Goal: Information Seeking & Learning: Learn about a topic

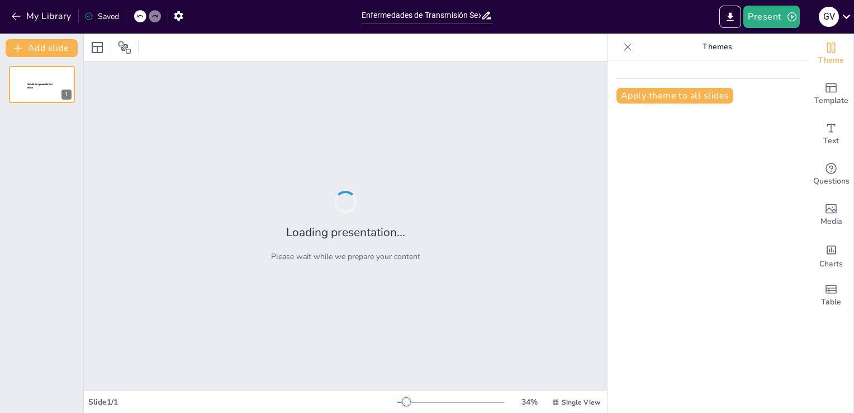
type input "Enfermedades de Transmisión Sexual: VIH, SIDA, [MEDICAL_DATA] y [MEDICAL_DATA] …"
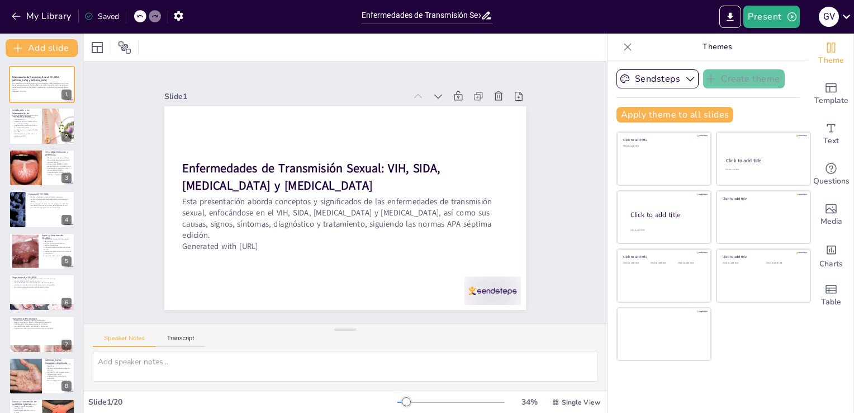
checkbox input "true"
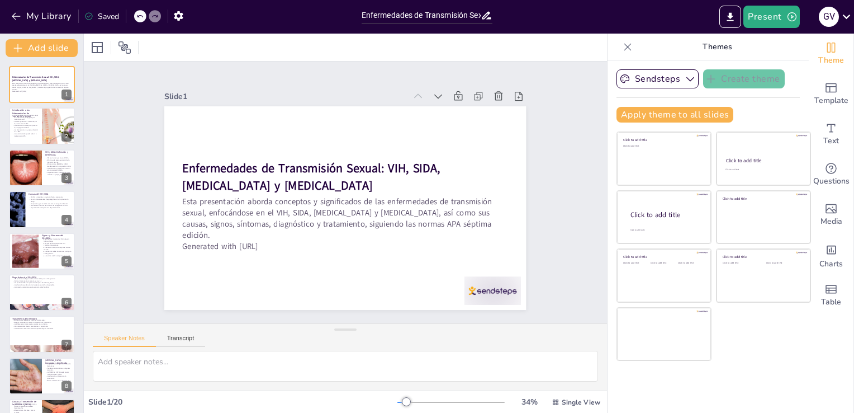
checkbox input "true"
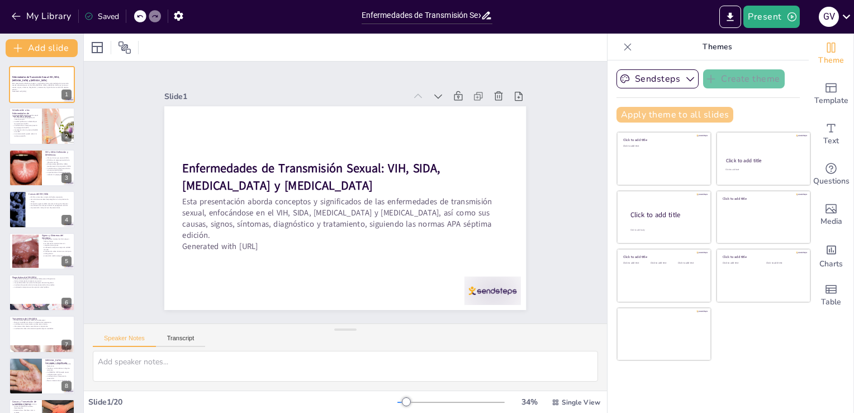
checkbox input "true"
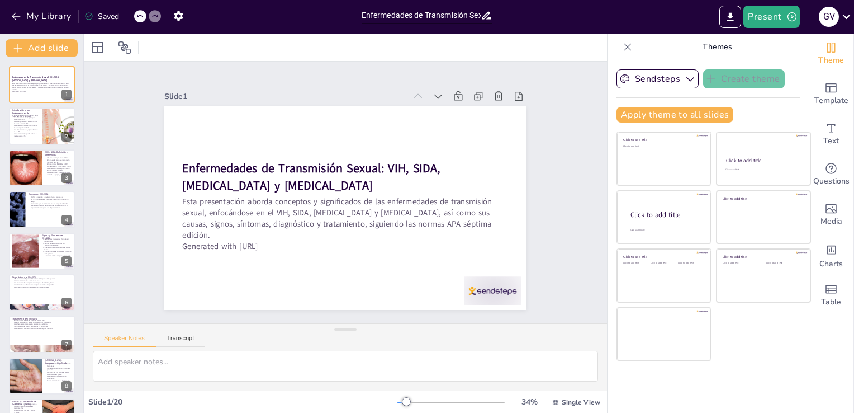
checkbox input "true"
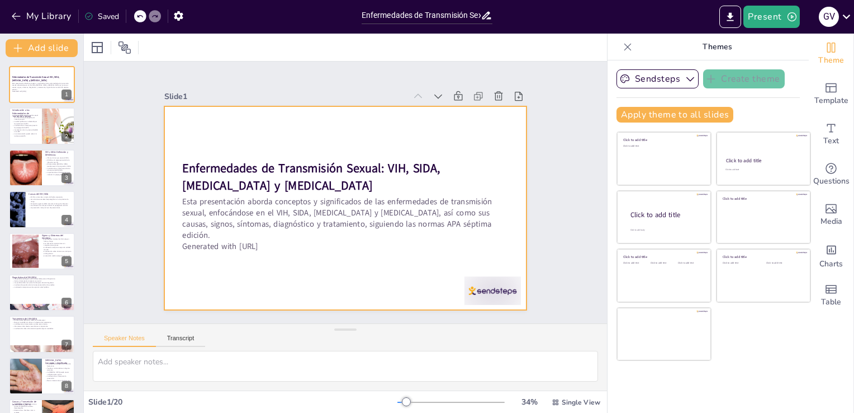
checkbox input "true"
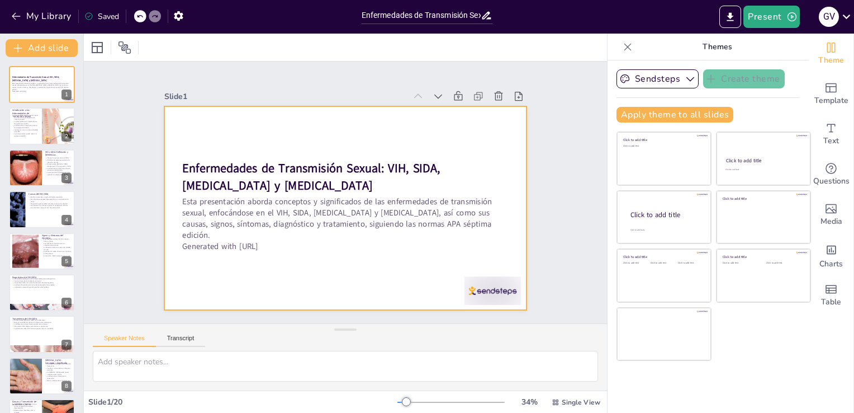
checkbox input "true"
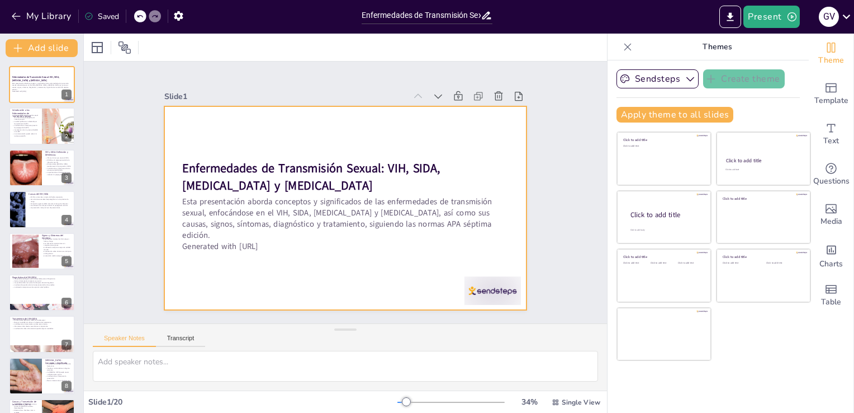
checkbox input "true"
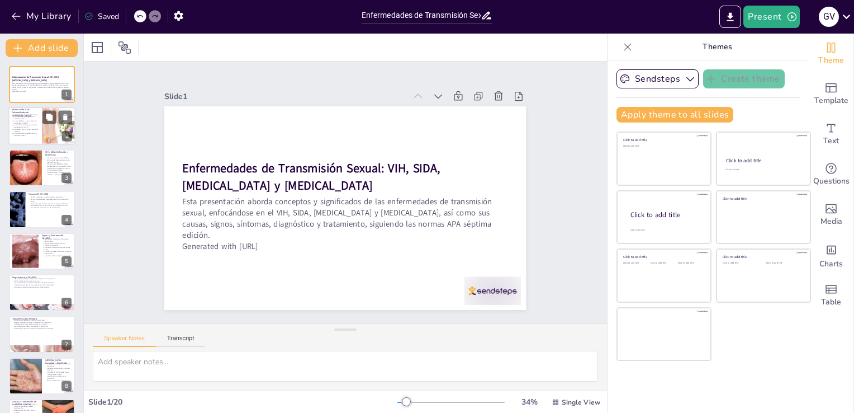
checkbox input "true"
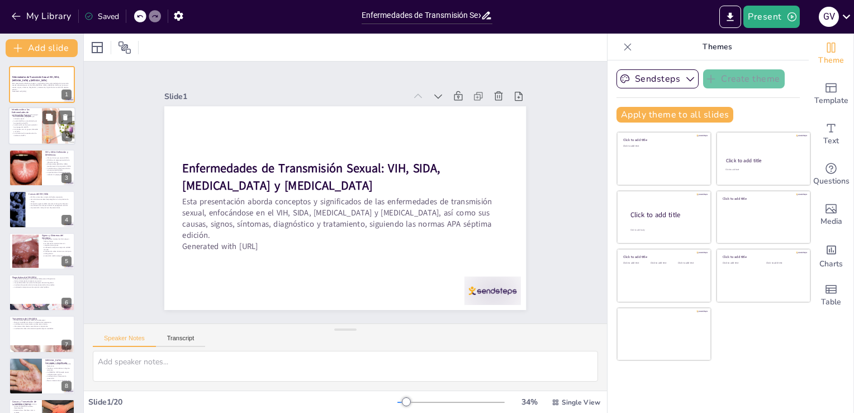
click at [58, 138] on div at bounding box center [58, 126] width 57 height 38
type textarea "Las ETS son un problema de salud pública significativo, y es esencial que los e…"
checkbox input "true"
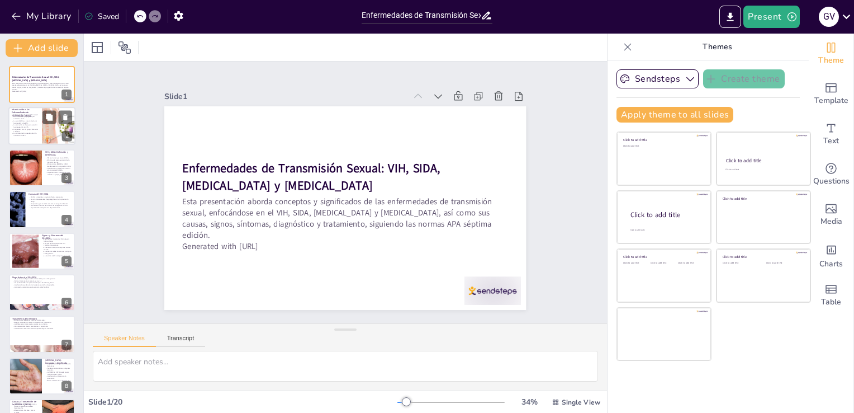
checkbox input "true"
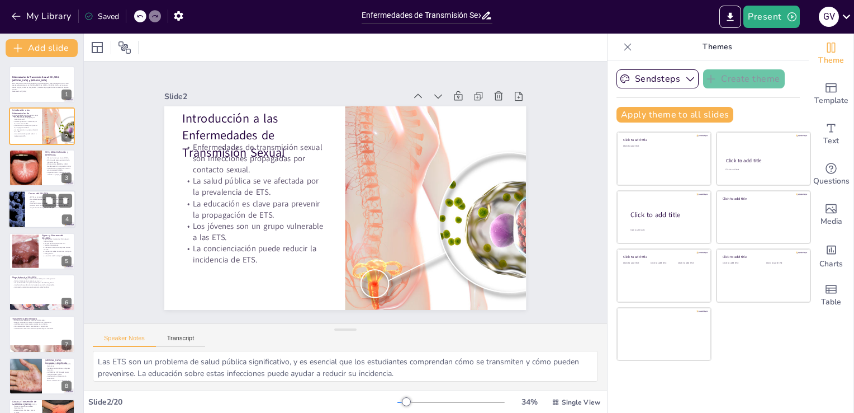
checkbox input "true"
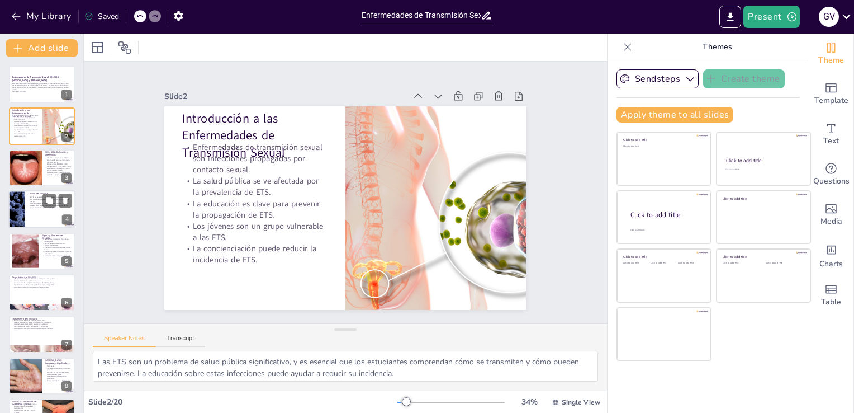
checkbox input "true"
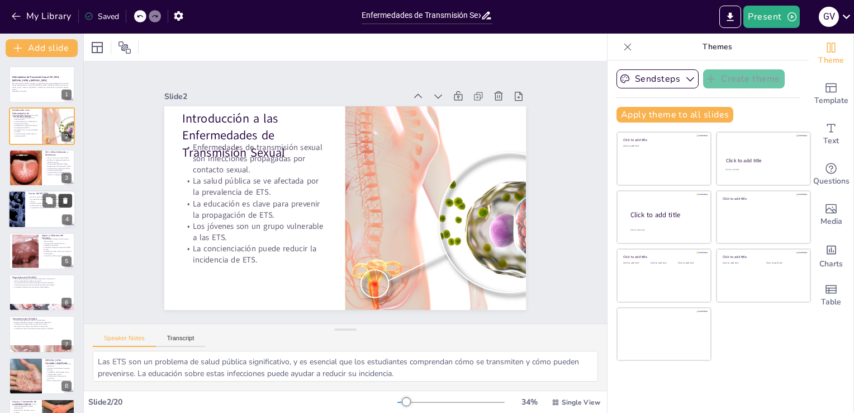
checkbox input "true"
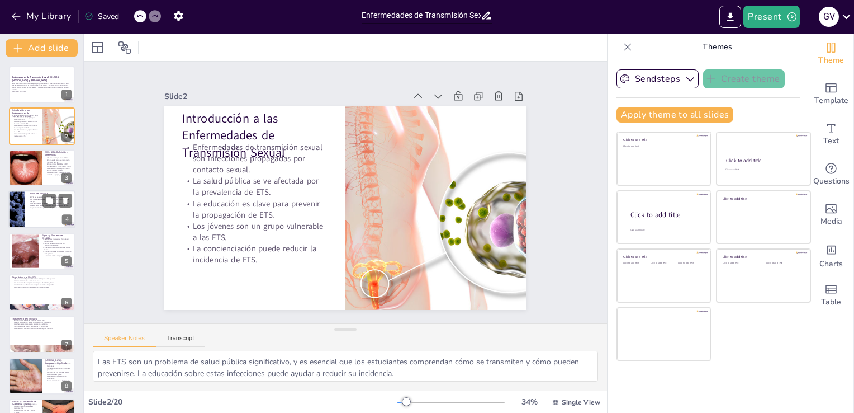
checkbox input "true"
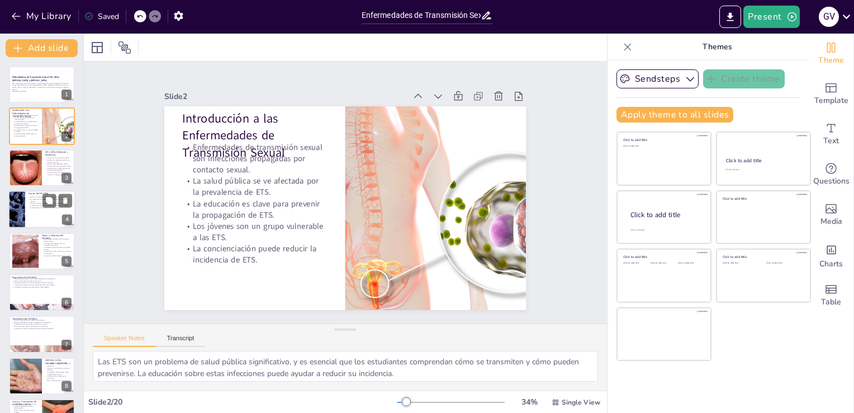
checkbox input "true"
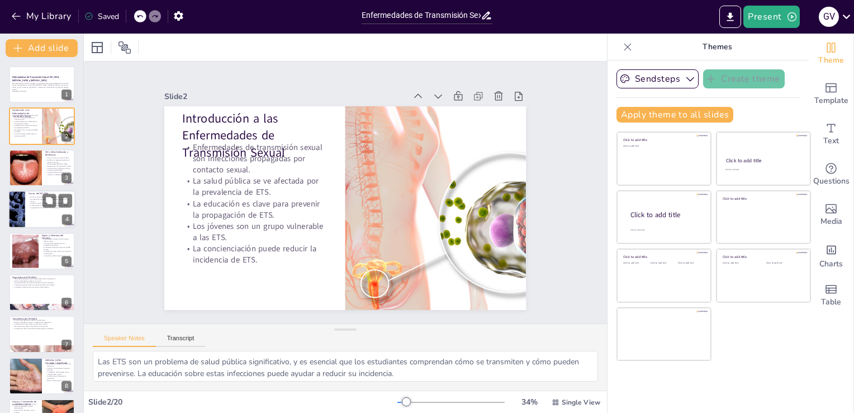
checkbox input "true"
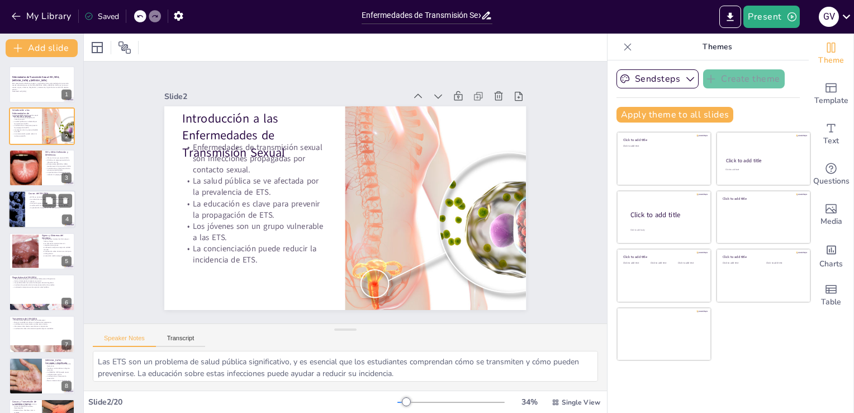
click at [25, 209] on div at bounding box center [41, 209] width 67 height 38
type textarea "Comprender los métodos de transmisión del VIH es crucial para implementar estra…"
checkbox input "true"
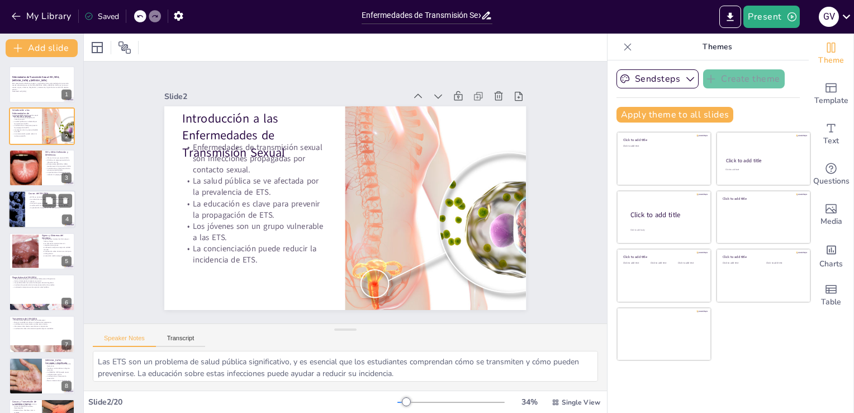
checkbox input "true"
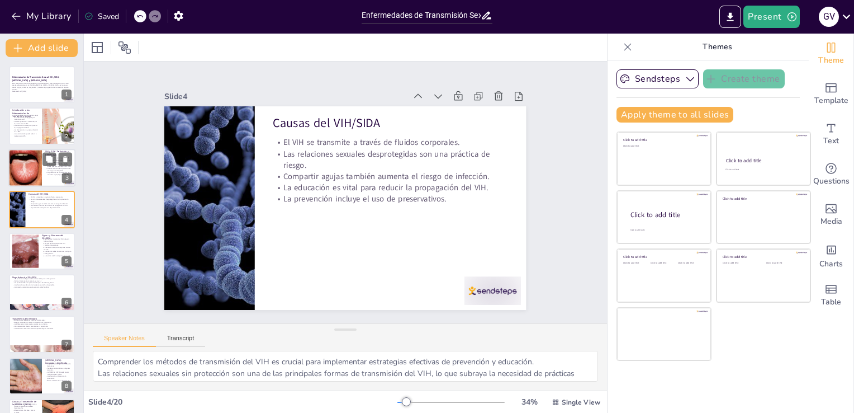
checkbox input "true"
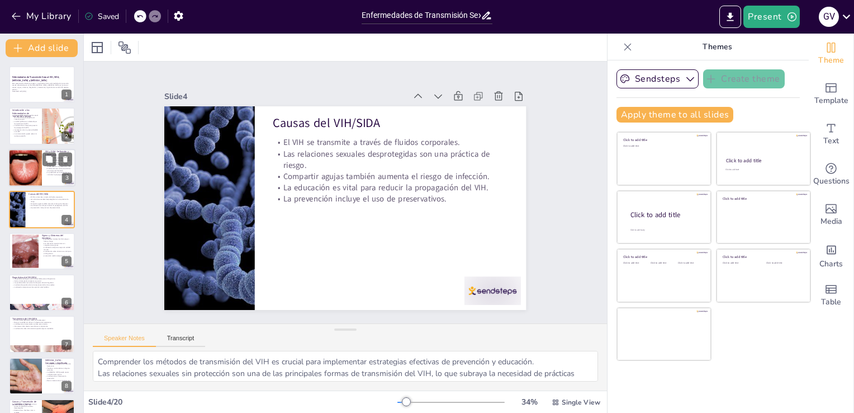
checkbox input "true"
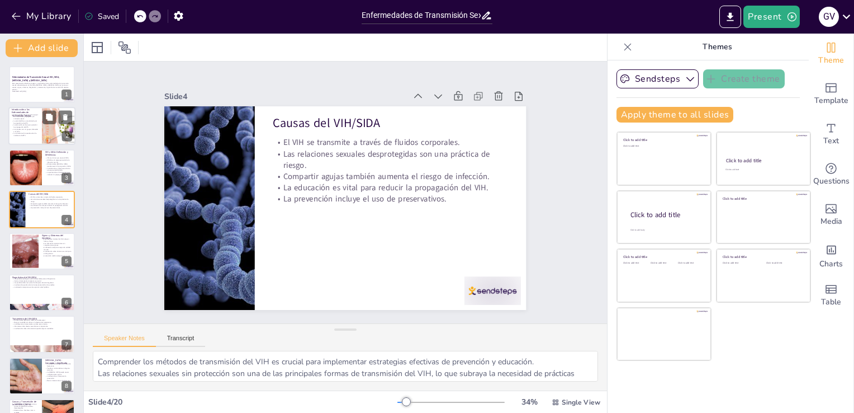
checkbox input "true"
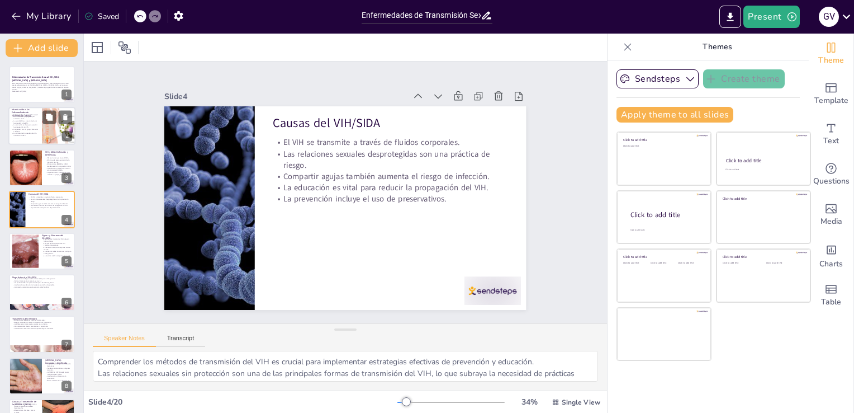
click at [40, 142] on div at bounding box center [41, 126] width 67 height 38
type textarea "Las ETS son un problema de salud pública significativo, y es esencial que los e…"
checkbox input "true"
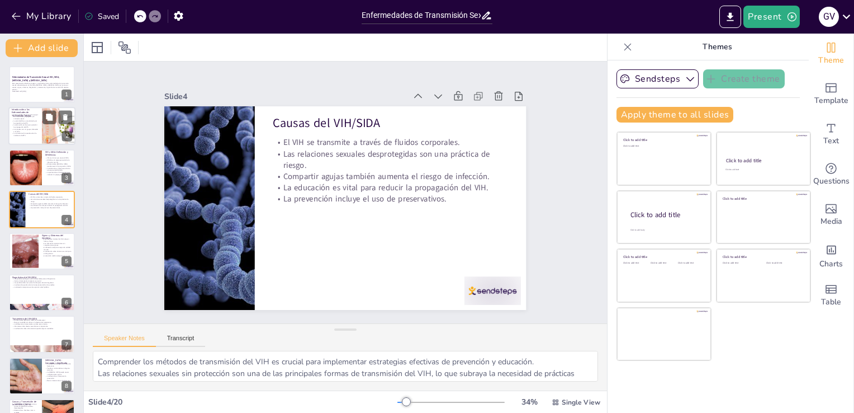
checkbox input "true"
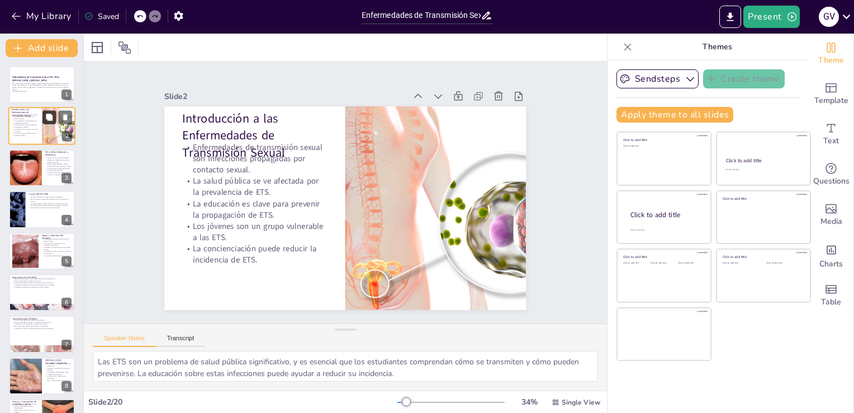
checkbox input "true"
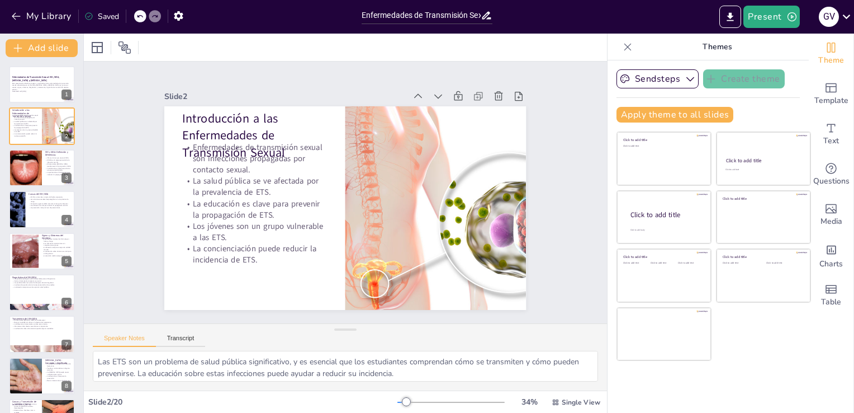
checkbox input "true"
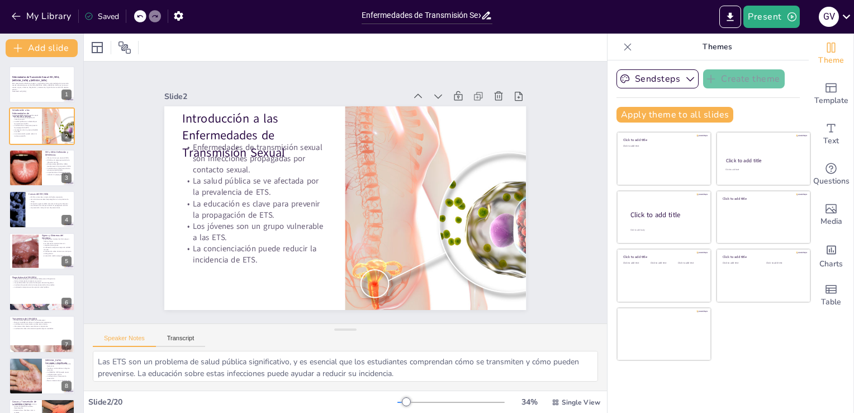
checkbox input "true"
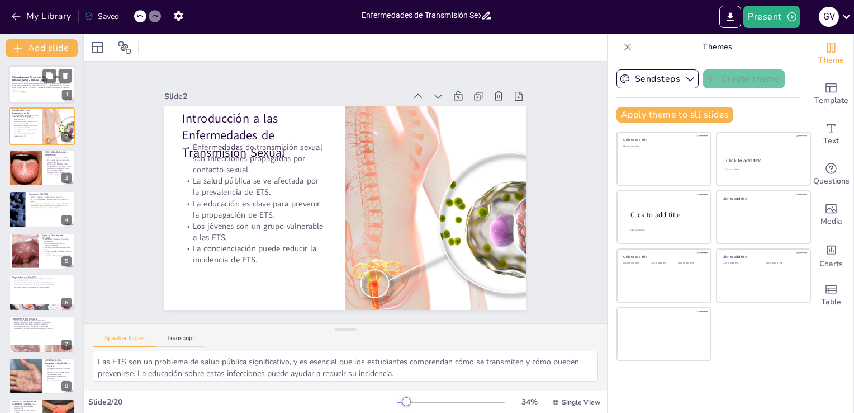
checkbox input "true"
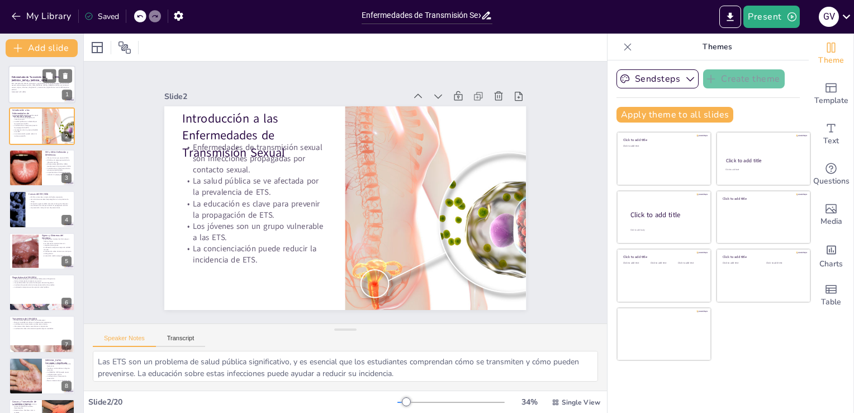
checkbox input "true"
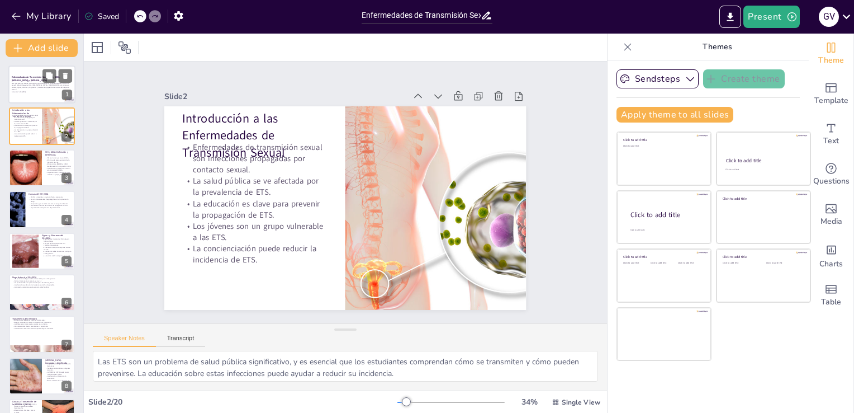
checkbox input "true"
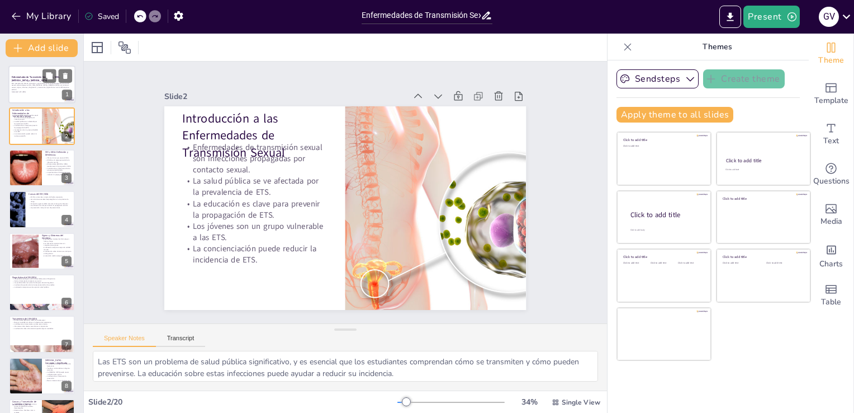
checkbox input "true"
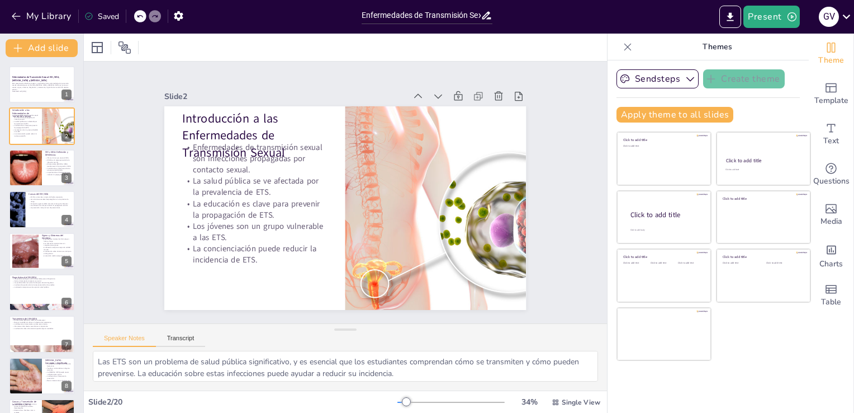
checkbox input "true"
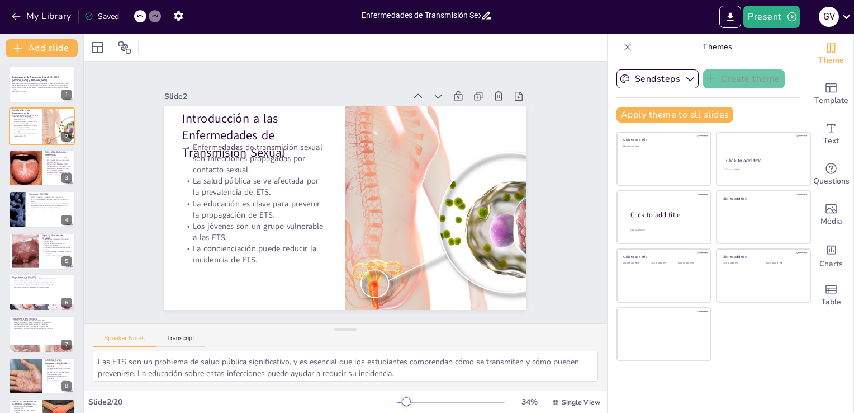
checkbox input "true"
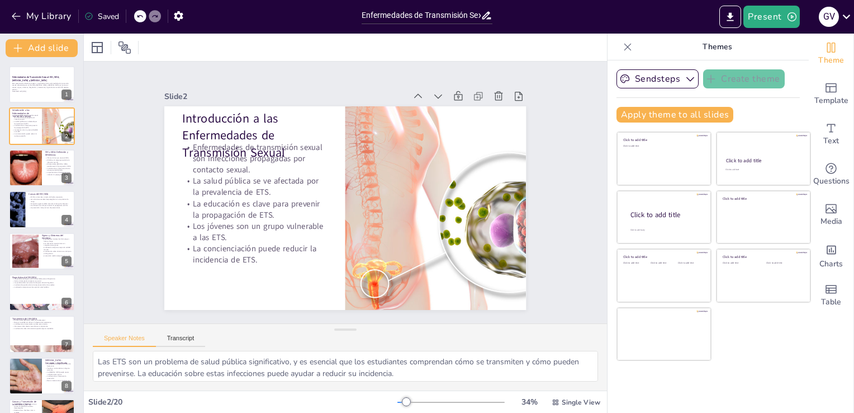
checkbox input "true"
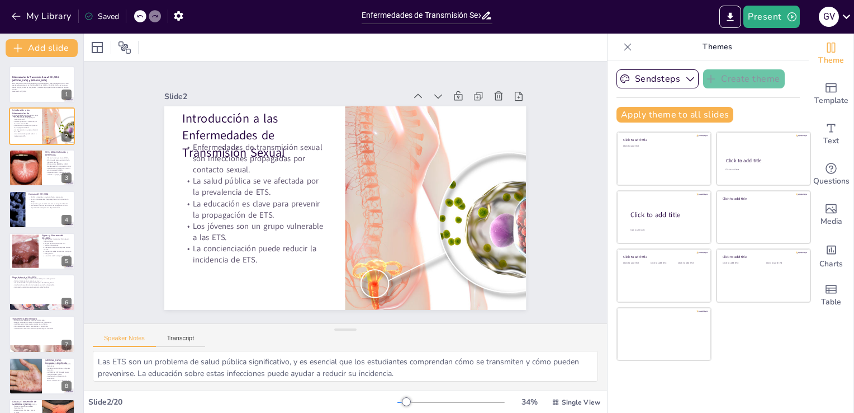
checkbox input "true"
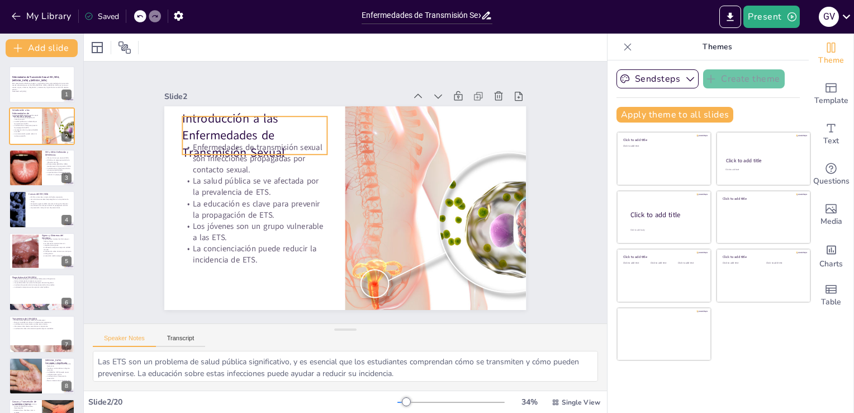
checkbox input "true"
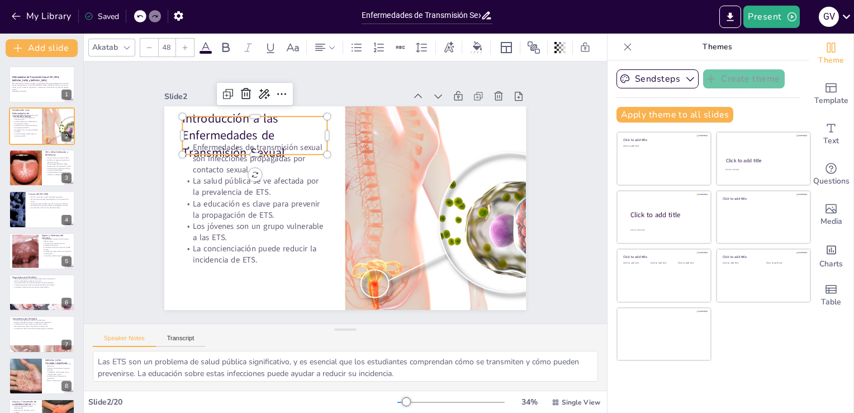
click at [220, 124] on p "Introducción a las Enfermedades de Transmisión Sexual" at bounding box center [255, 135] width 145 height 51
checkbox input "true"
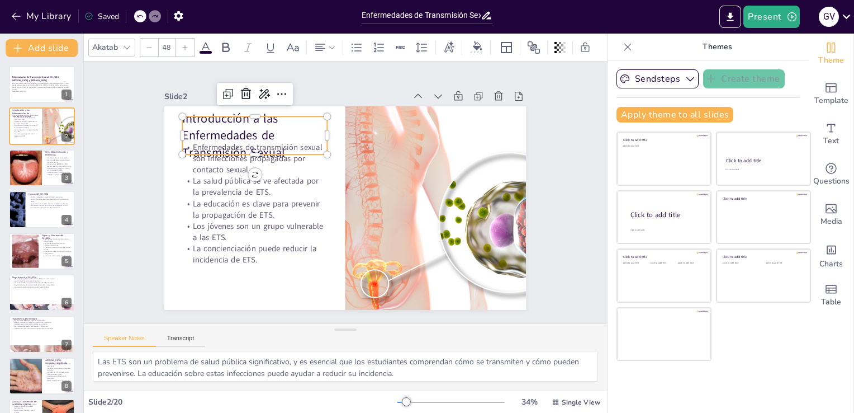
checkbox input "true"
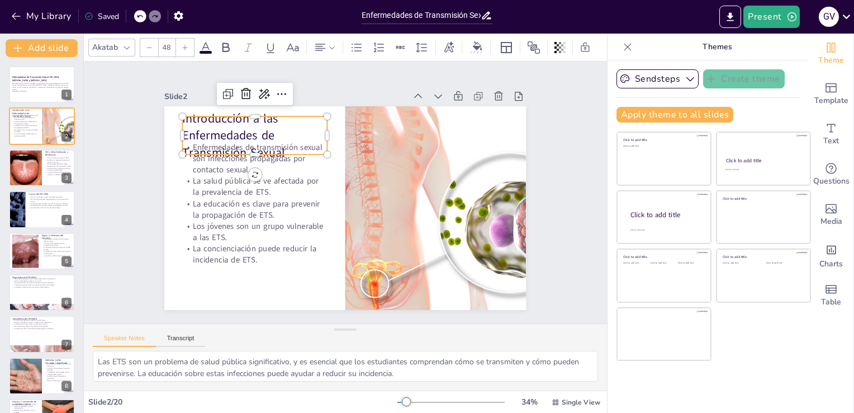
checkbox input "true"
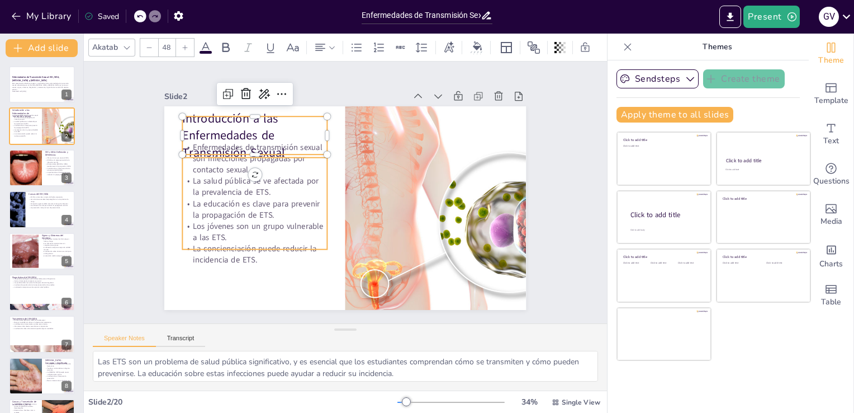
checkbox input "true"
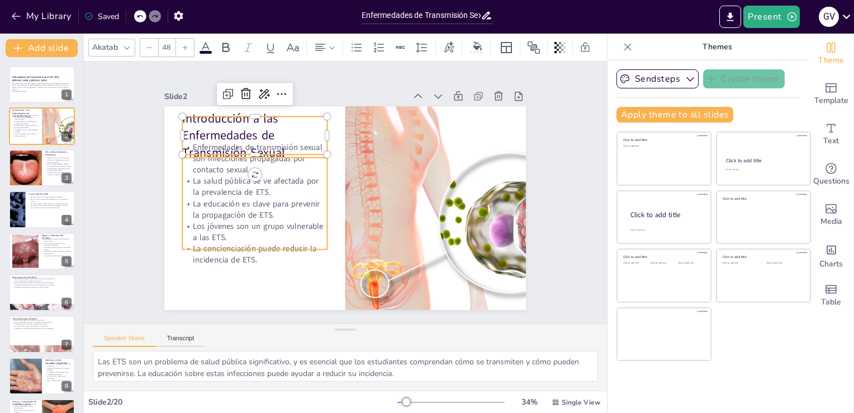
checkbox input "true"
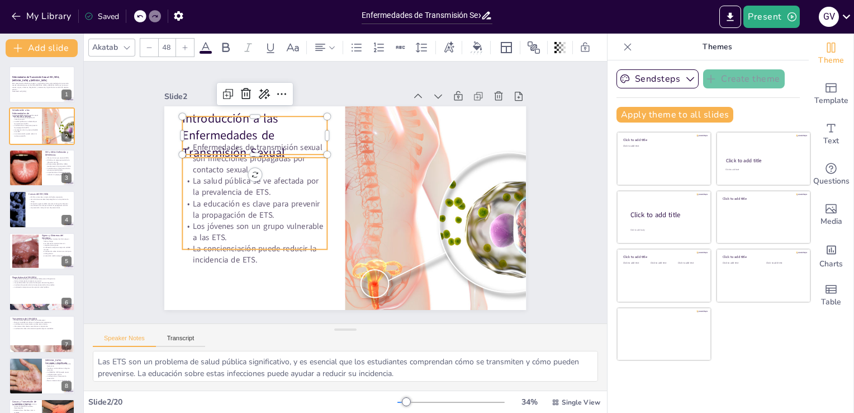
checkbox input "true"
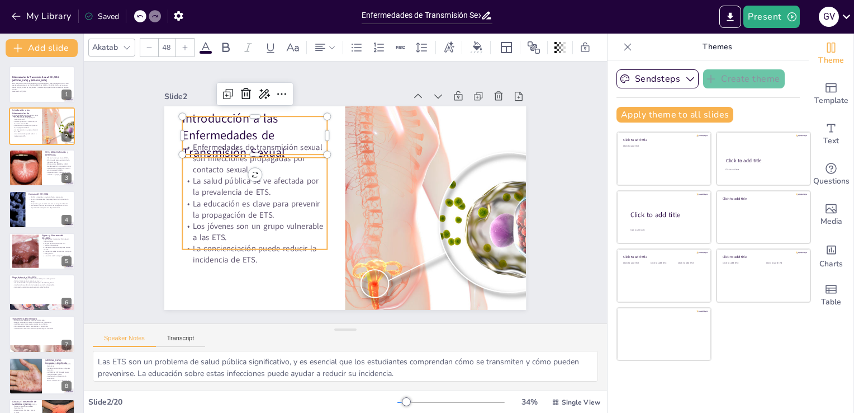
checkbox input "true"
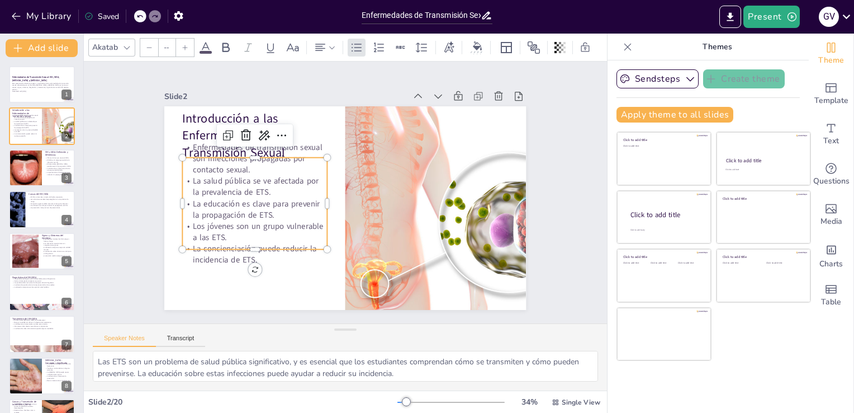
type input "32"
checkbox input "true"
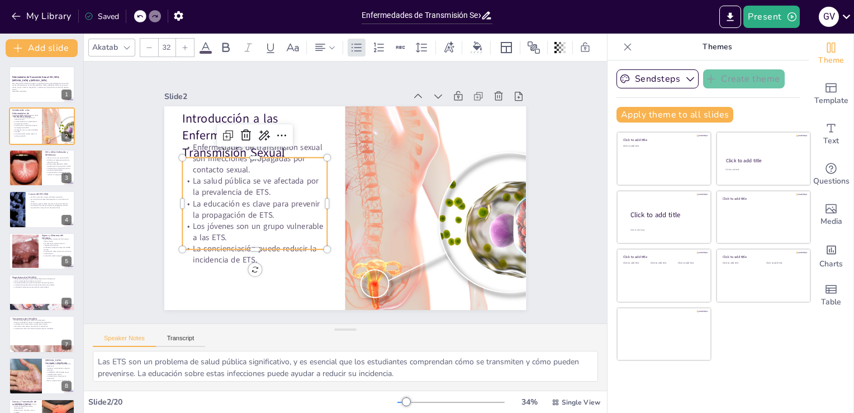
checkbox input "true"
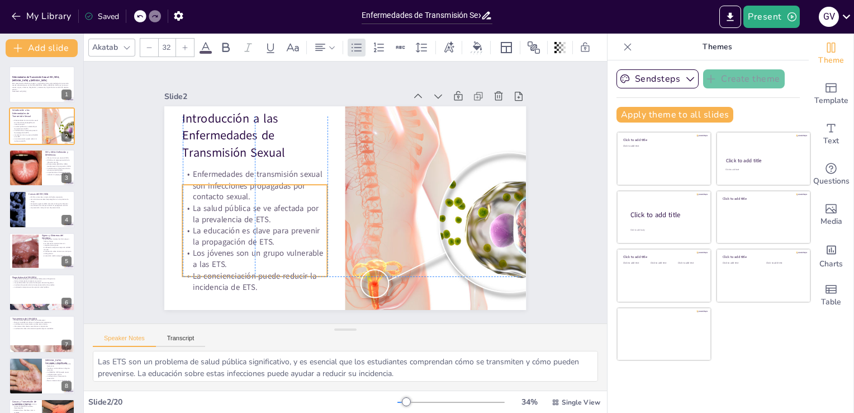
drag, startPoint x: 287, startPoint y: 189, endPoint x: 288, endPoint y: 216, distance: 27.4
click at [288, 216] on p "La salud pública se ve afectada por la prevalencia de ETS." at bounding box center [253, 203] width 146 height 37
click at [42, 206] on div at bounding box center [57, 200] width 30 height 13
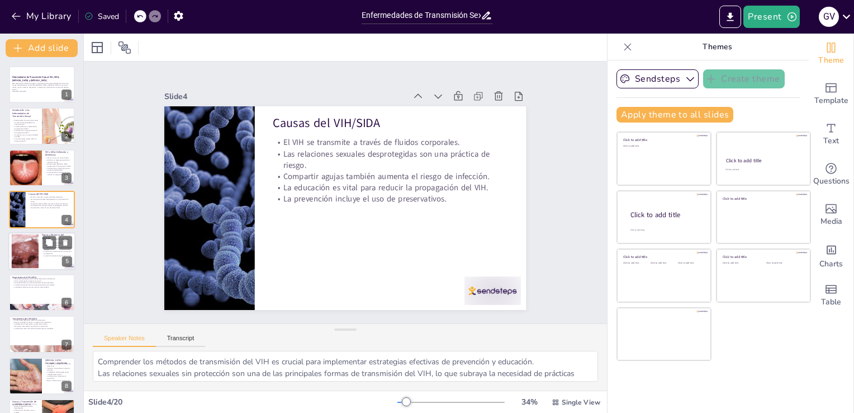
click at [40, 242] on div at bounding box center [41, 251] width 67 height 38
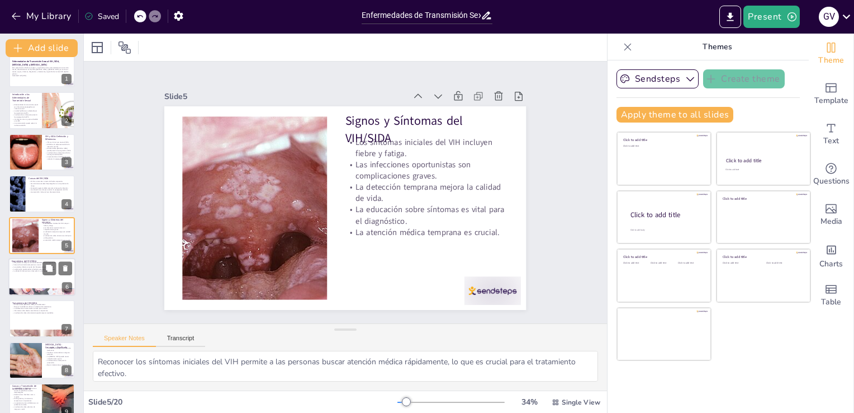
click at [37, 288] on div at bounding box center [41, 291] width 67 height 95
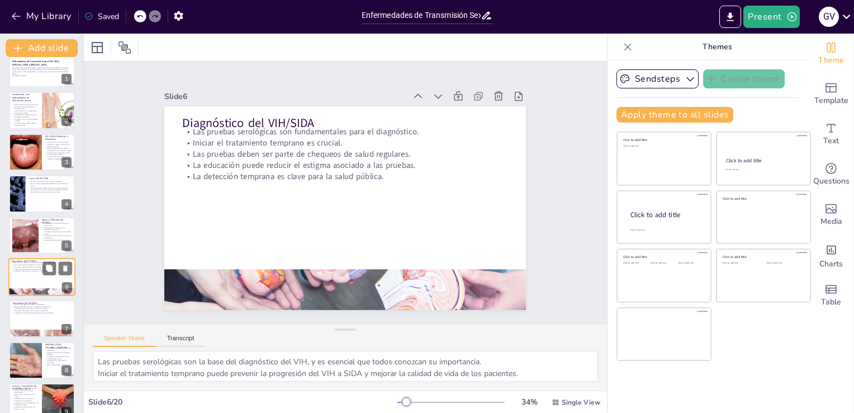
scroll to position [58, 0]
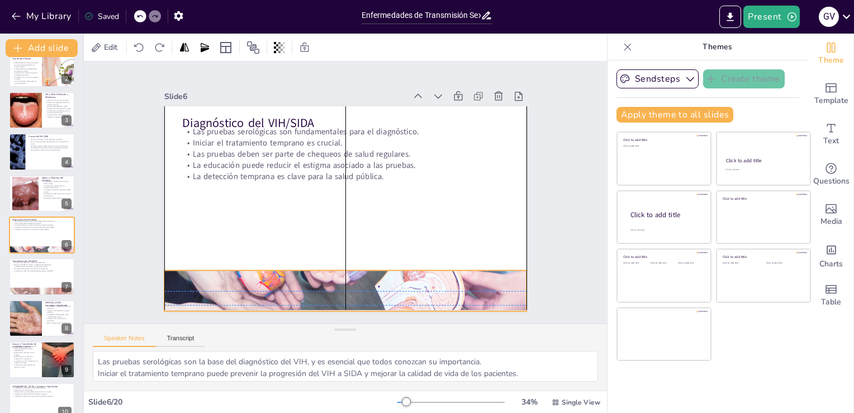
click at [311, 280] on div at bounding box center [335, 289] width 413 height 545
click at [338, 267] on div at bounding box center [335, 289] width 413 height 545
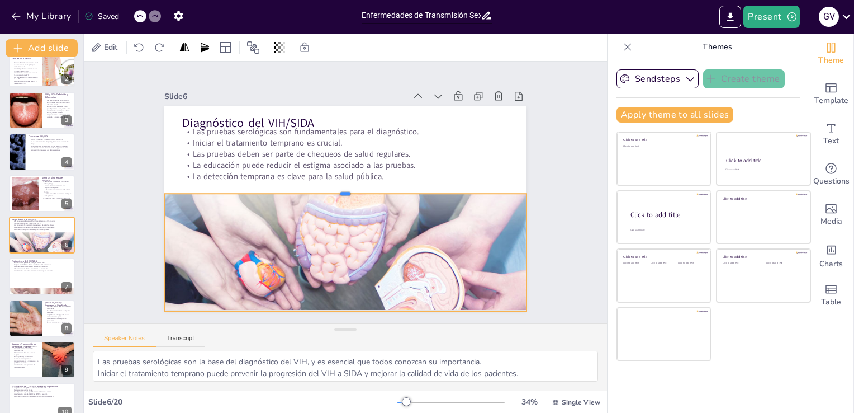
drag, startPoint x: 336, startPoint y: 265, endPoint x: 340, endPoint y: 188, distance: 76.7
click at [340, 188] on div at bounding box center [345, 188] width 361 height 47
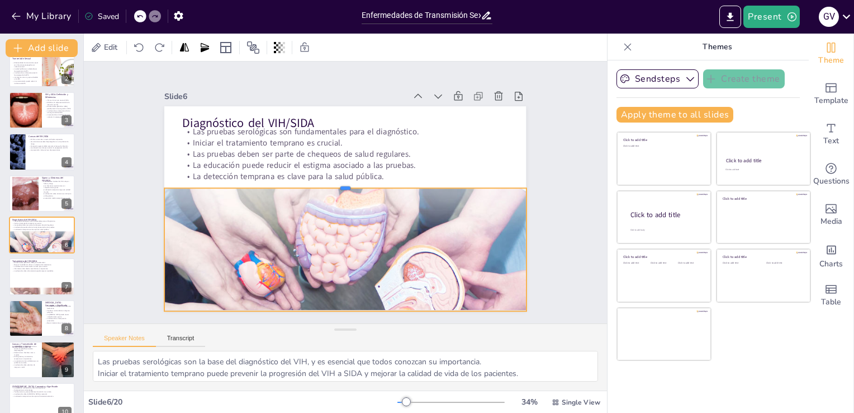
click at [340, 183] on div at bounding box center [346, 183] width 361 height 47
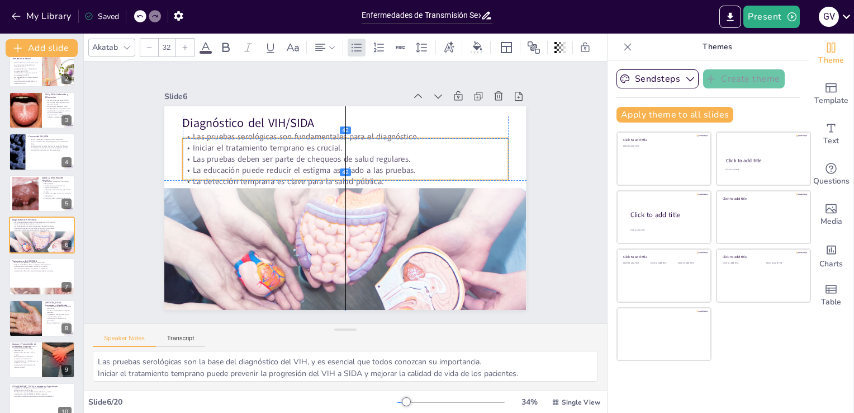
click at [320, 147] on p "Iniciar el tratamiento temprano es crucial." at bounding box center [350, 147] width 325 height 45
click at [314, 147] on p "Iniciar el tratamiento temprano es crucial." at bounding box center [344, 147] width 325 height 45
click at [54, 293] on div at bounding box center [41, 291] width 67 height 37
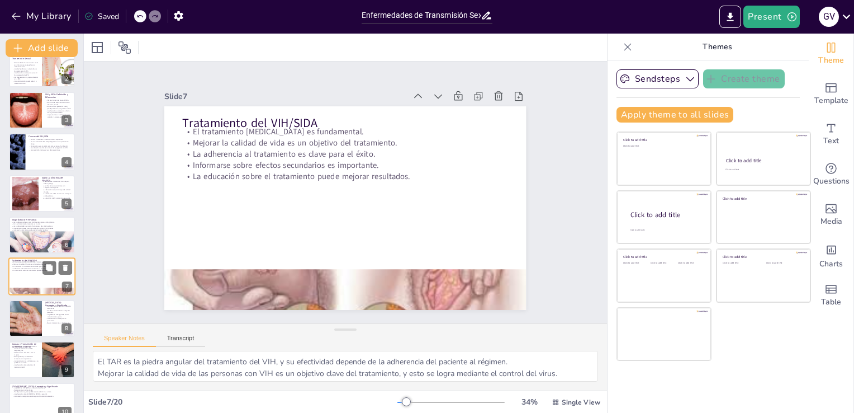
scroll to position [99, 0]
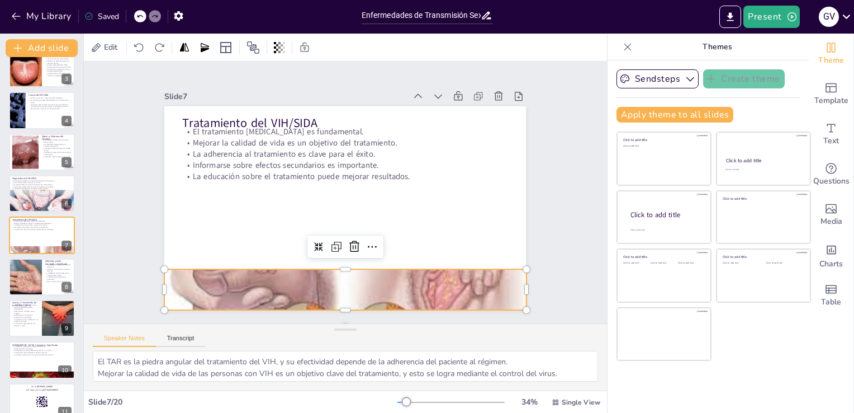
click at [325, 282] on div at bounding box center [335, 288] width 381 height 236
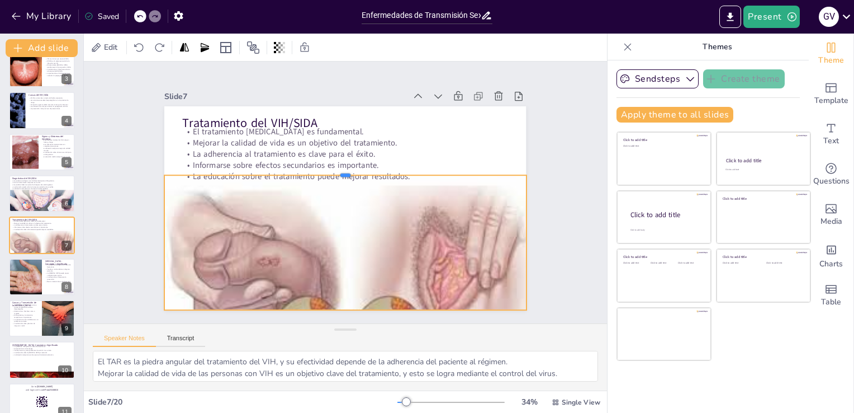
drag, startPoint x: 338, startPoint y: 262, endPoint x: 349, endPoint y: 187, distance: 75.8
click at [349, 187] on div at bounding box center [347, 171] width 361 height 46
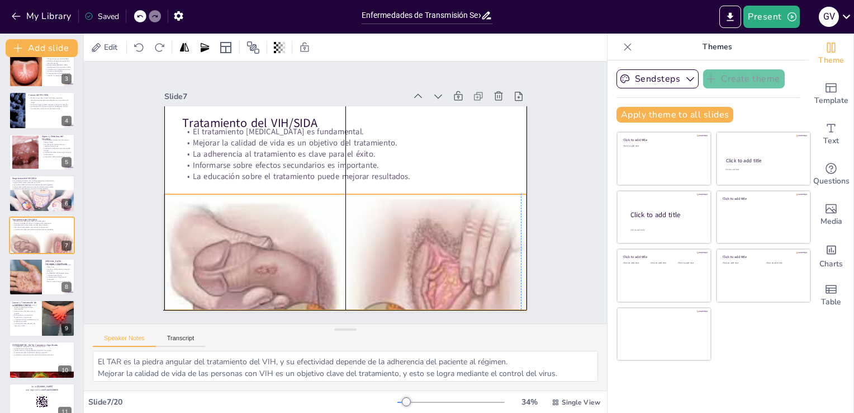
click at [367, 228] on div at bounding box center [345, 290] width 362 height 200
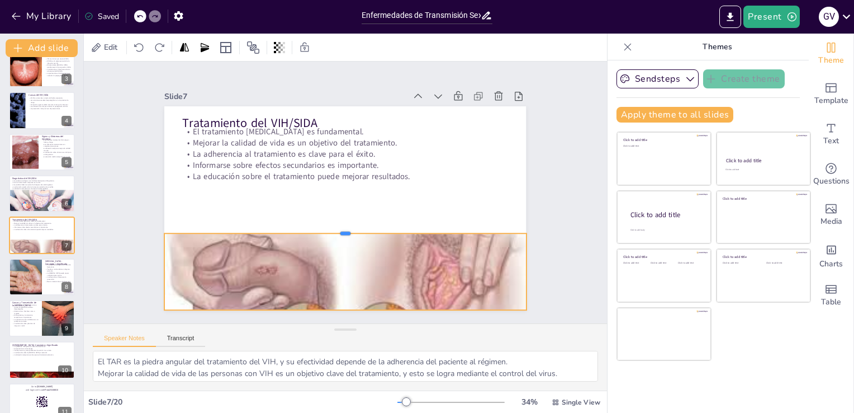
drag, startPoint x: 335, startPoint y: 187, endPoint x: 344, endPoint y: 226, distance: 40.1
click at [344, 226] on div at bounding box center [342, 228] width 361 height 47
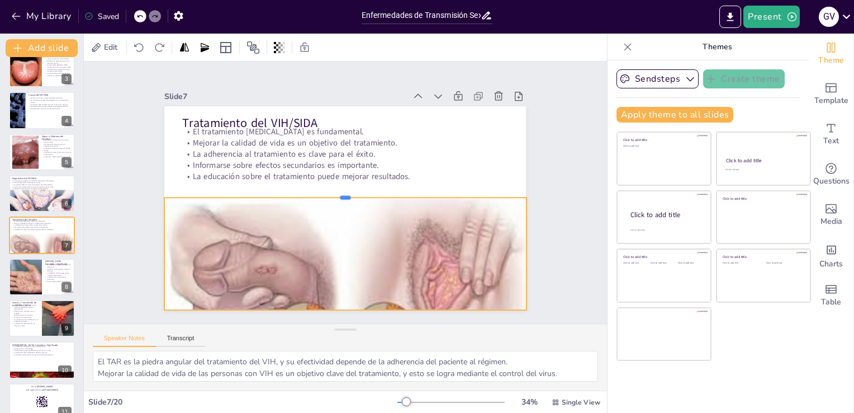
drag, startPoint x: 344, startPoint y: 226, endPoint x: 359, endPoint y: 190, distance: 39.1
click at [359, 190] on div at bounding box center [345, 192] width 361 height 47
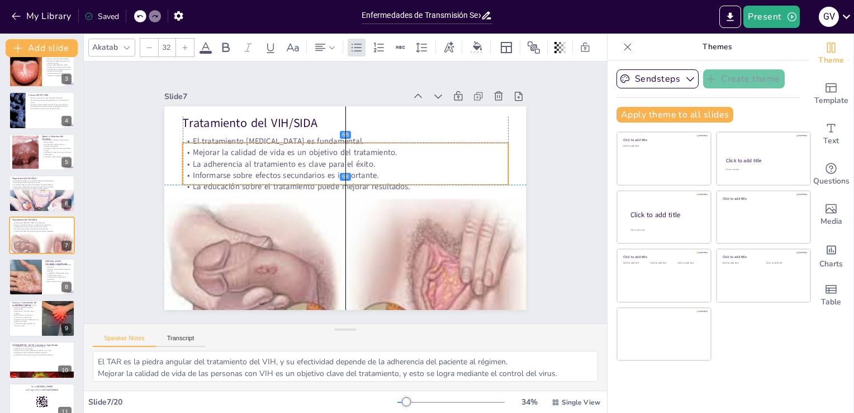
drag, startPoint x: 313, startPoint y: 155, endPoint x: 313, endPoint y: 164, distance: 8.9
click at [313, 164] on div "El tratamiento [MEDICAL_DATA] es fundamental. Mejorar la calidad de vida es un …" at bounding box center [345, 164] width 325 height 56
click at [38, 281] on div at bounding box center [25, 277] width 38 height 38
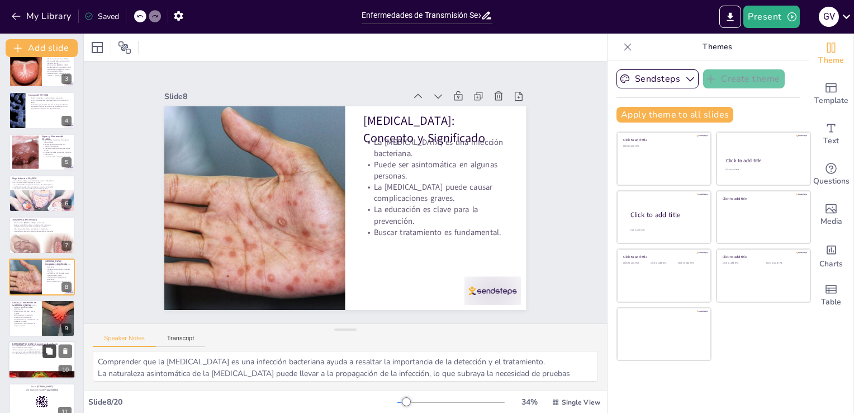
scroll to position [141, 0]
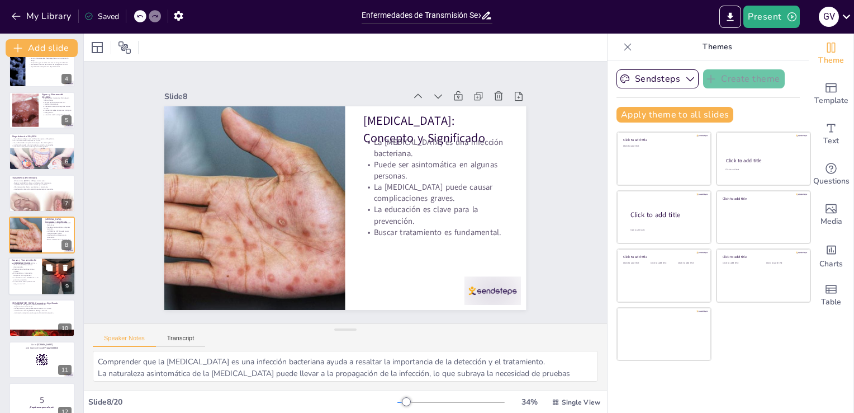
drag, startPoint x: 47, startPoint y: 314, endPoint x: 41, endPoint y: 272, distance: 42.4
click at [41, 272] on div "Enfermedades de Transmisión Sexual: VIH, SIDA, [MEDICAL_DATA] y [MEDICAL_DATA] …" at bounding box center [41, 338] width 83 height 827
click at [41, 272] on div at bounding box center [41, 276] width 67 height 38
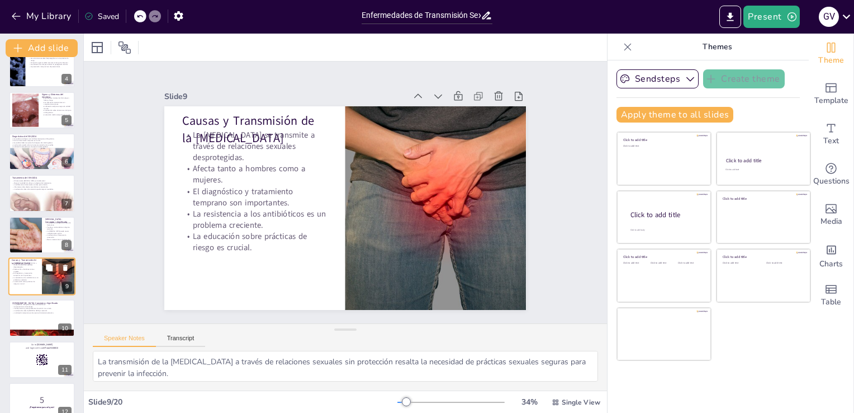
scroll to position [182, 0]
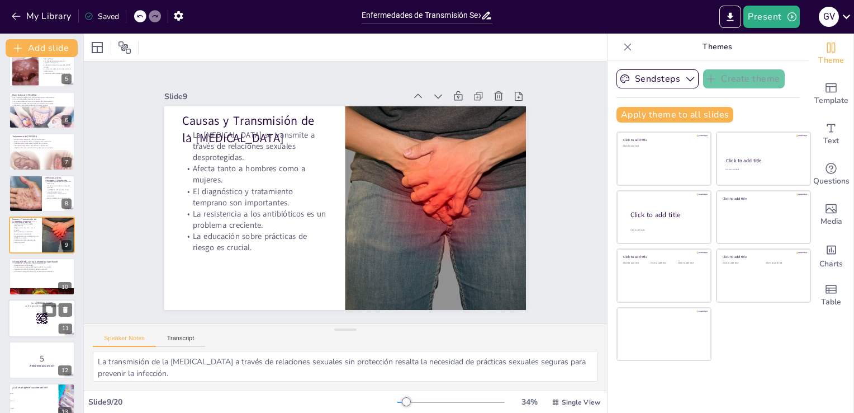
click at [40, 314] on rect at bounding box center [40, 314] width 1 height 1
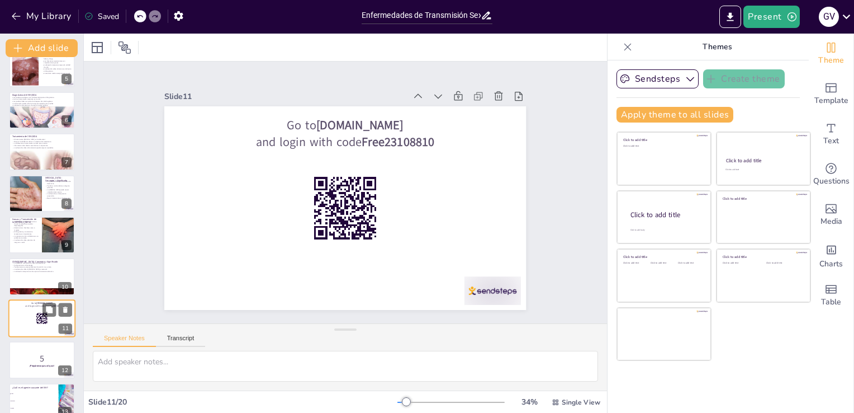
scroll to position [266, 0]
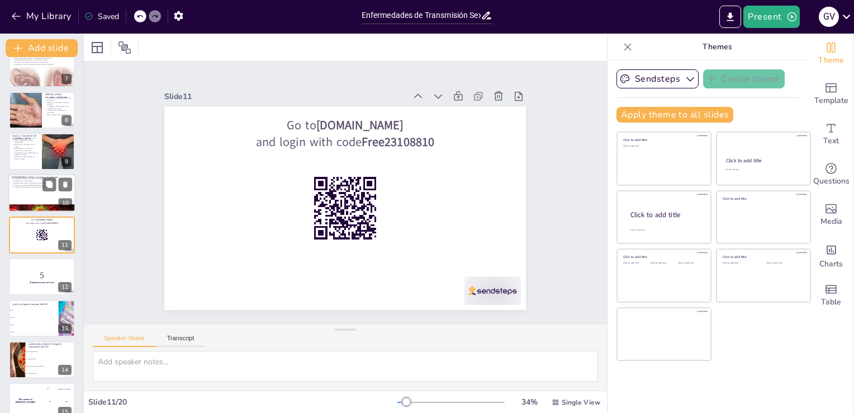
click at [27, 202] on div at bounding box center [41, 193] width 67 height 38
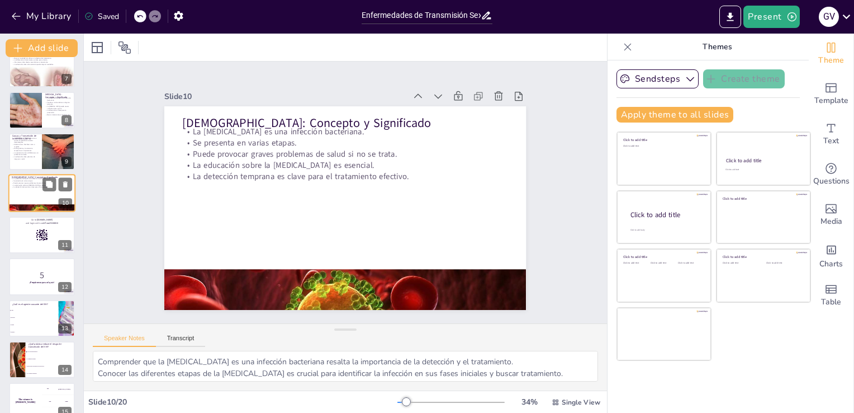
scroll to position [224, 0]
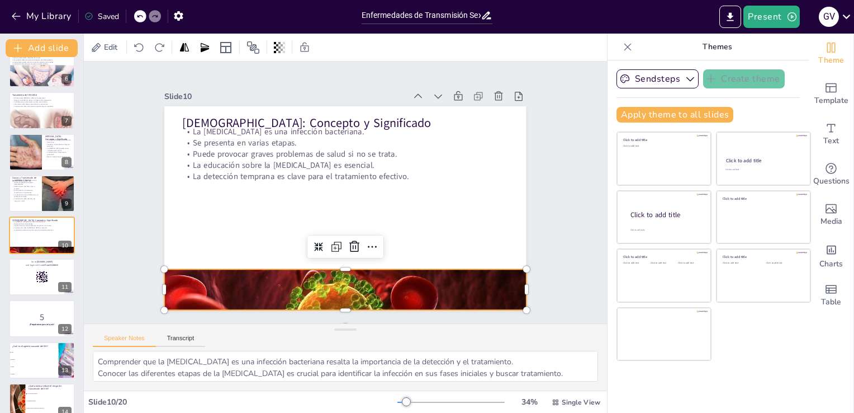
click at [320, 286] on div at bounding box center [335, 289] width 383 height 260
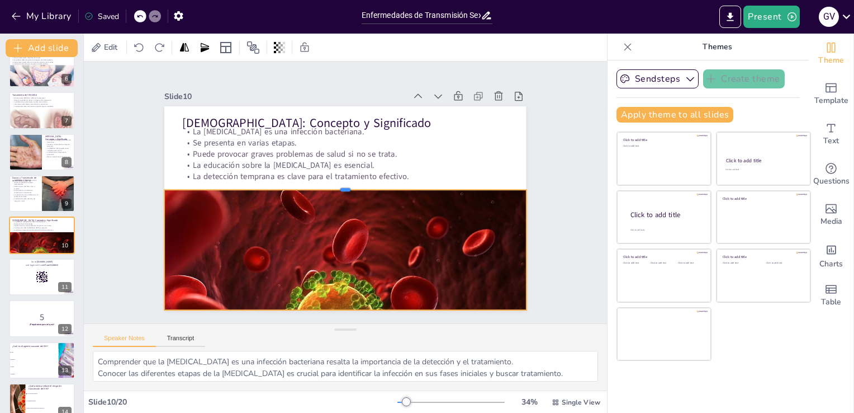
drag, startPoint x: 337, startPoint y: 262, endPoint x: 384, endPoint y: 183, distance: 92.2
click at [384, 183] on div at bounding box center [346, 185] width 361 height 47
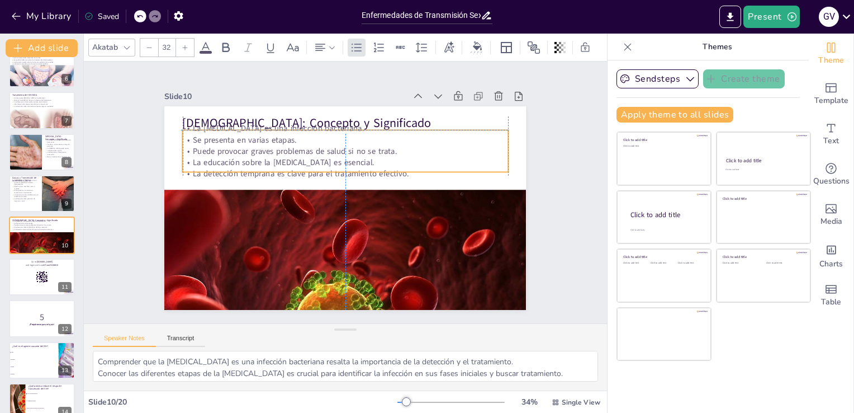
click at [212, 126] on div "[MEDICAL_DATA]: Concepto y Significado La [MEDICAL_DATA] es una infección bacte…" at bounding box center [354, 107] width 360 height 38
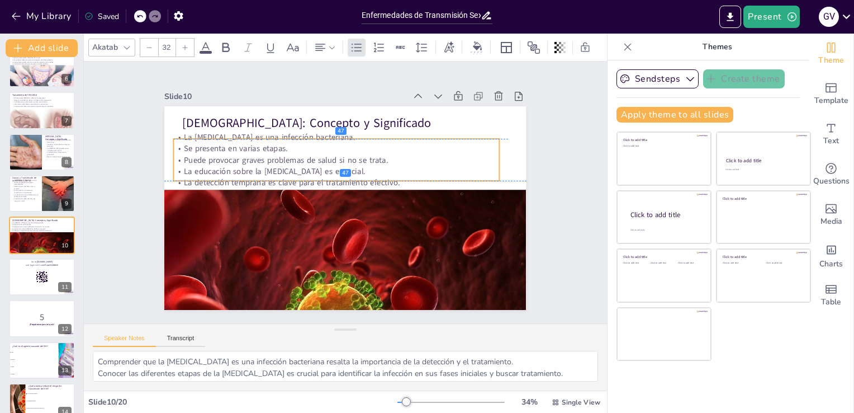
drag, startPoint x: 241, startPoint y: 160, endPoint x: 232, endPoint y: 167, distance: 10.9
click at [232, 167] on p "La educación sobre la [MEDICAL_DATA] es esencial." at bounding box center [338, 170] width 325 height 45
click at [40, 290] on div at bounding box center [41, 277] width 67 height 38
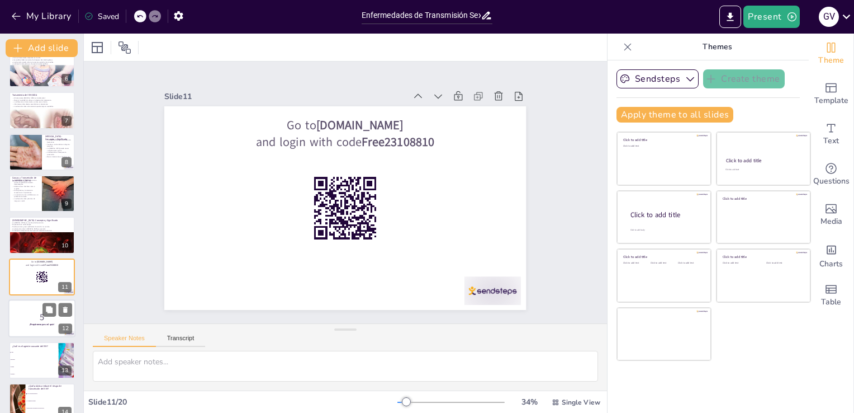
scroll to position [266, 0]
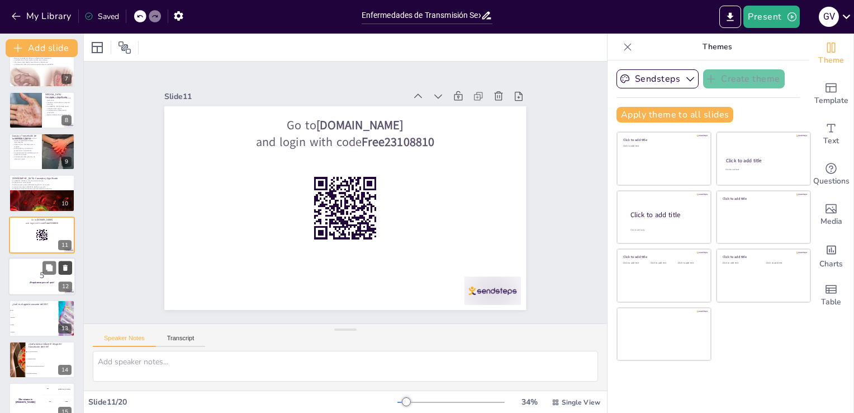
click at [63, 272] on button at bounding box center [65, 267] width 13 height 13
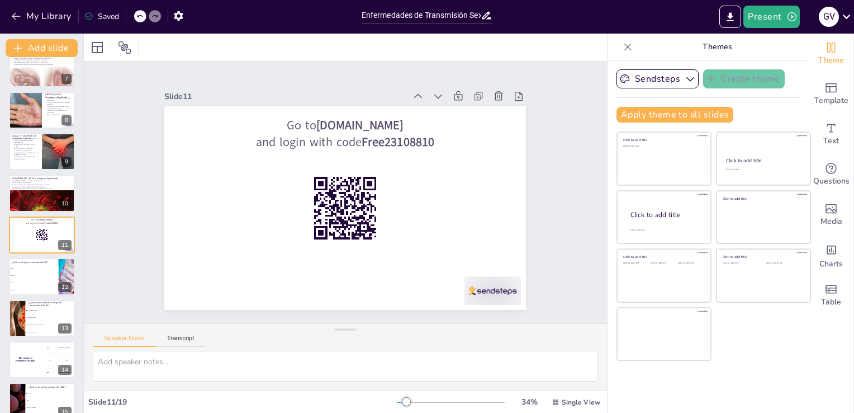
click at [139, 16] on icon at bounding box center [140, 16] width 6 height 3
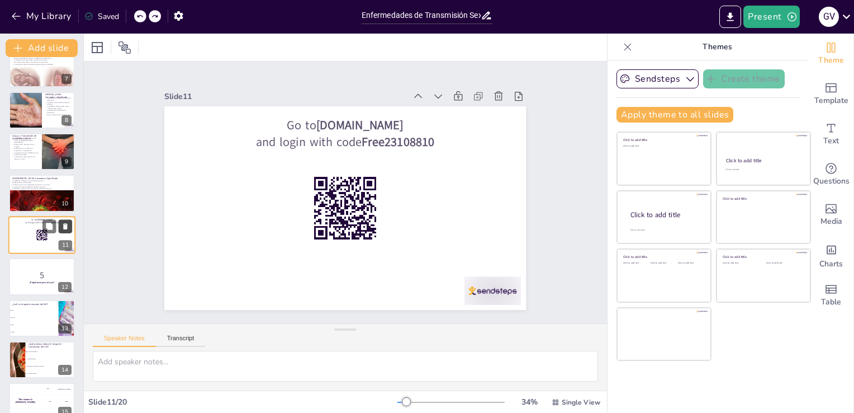
click at [62, 226] on icon at bounding box center [65, 226] width 8 height 8
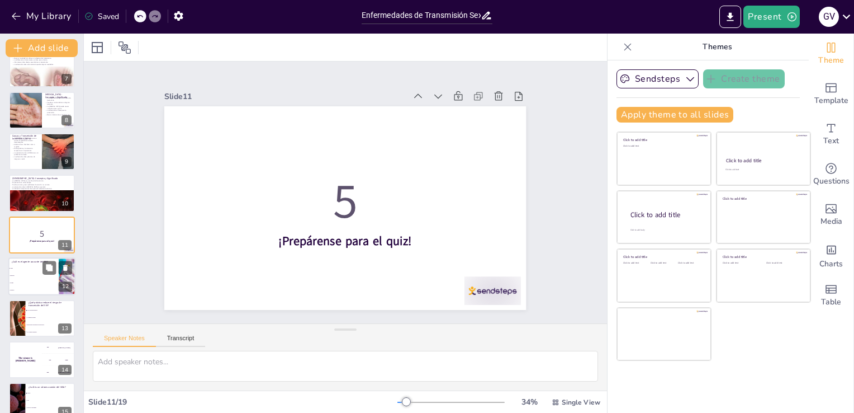
click at [39, 291] on li "Parásito" at bounding box center [33, 290] width 50 height 7
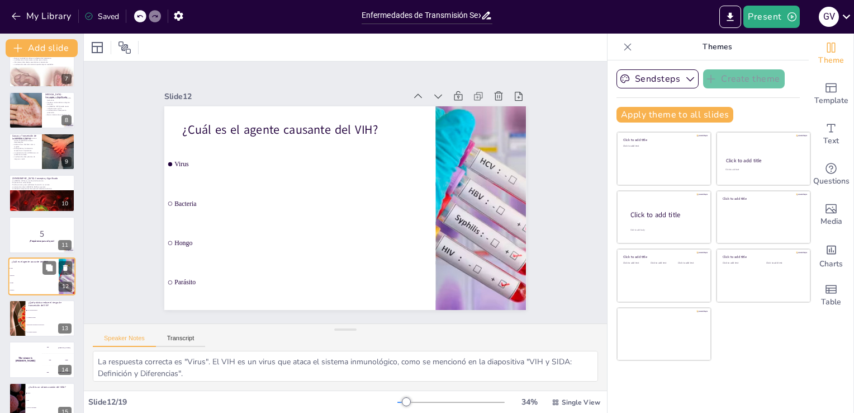
scroll to position [307, 0]
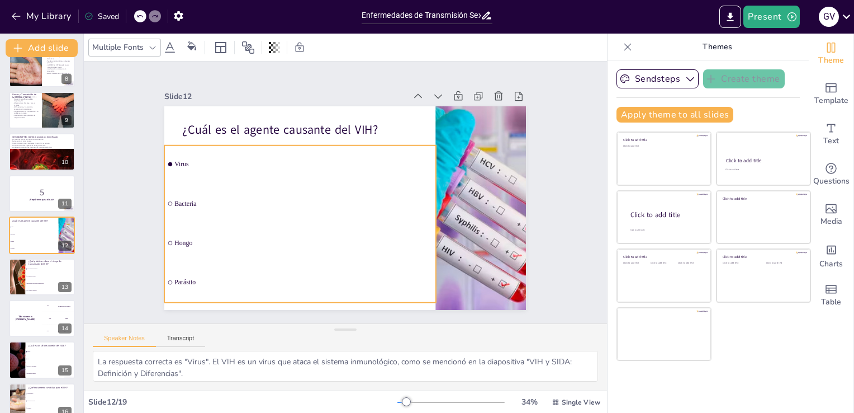
click at [427, 198] on li "Bacteria" at bounding box center [300, 198] width 274 height 66
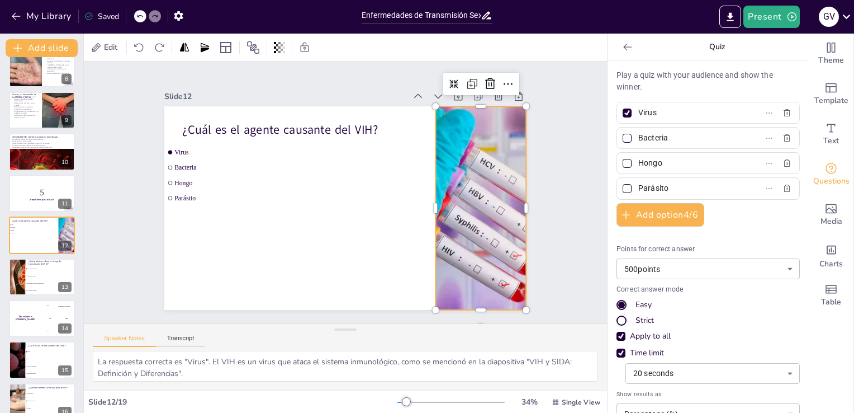
click at [454, 196] on div at bounding box center [469, 249] width 353 height 288
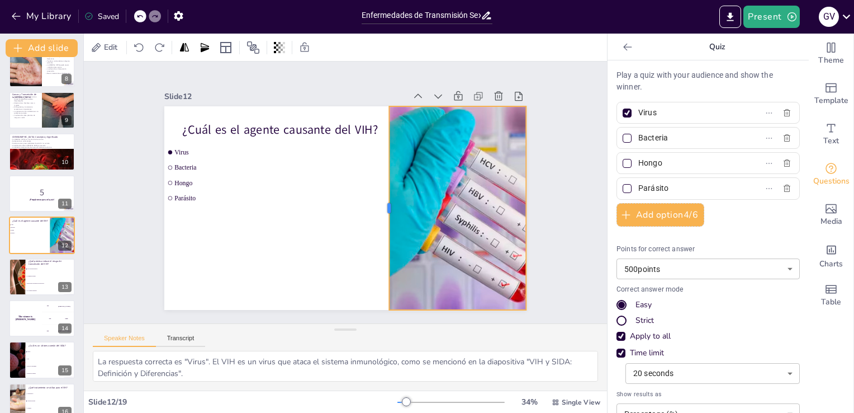
drag, startPoint x: 425, startPoint y: 205, endPoint x: 379, endPoint y: 219, distance: 48.5
click at [379, 219] on div at bounding box center [383, 211] width 30 height 203
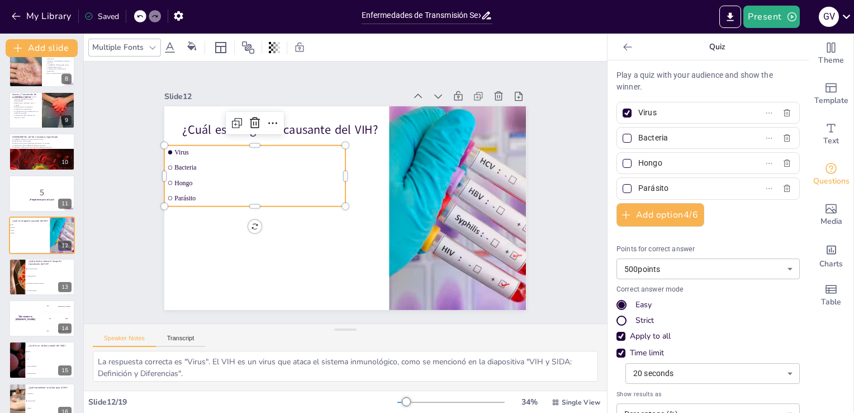
click at [185, 198] on li "Parásito" at bounding box center [254, 188] width 181 height 32
click at [139, 12] on div at bounding box center [140, 16] width 12 height 12
click at [143, 19] on icon at bounding box center [139, 16] width 7 height 7
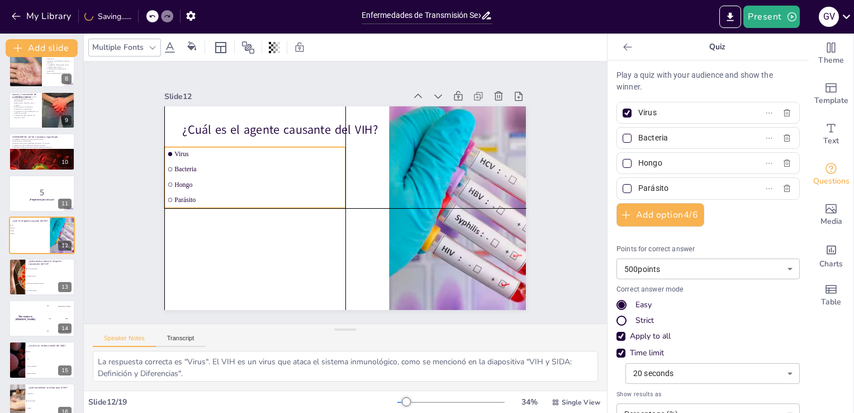
click at [337, 197] on li "Parásito" at bounding box center [254, 190] width 181 height 32
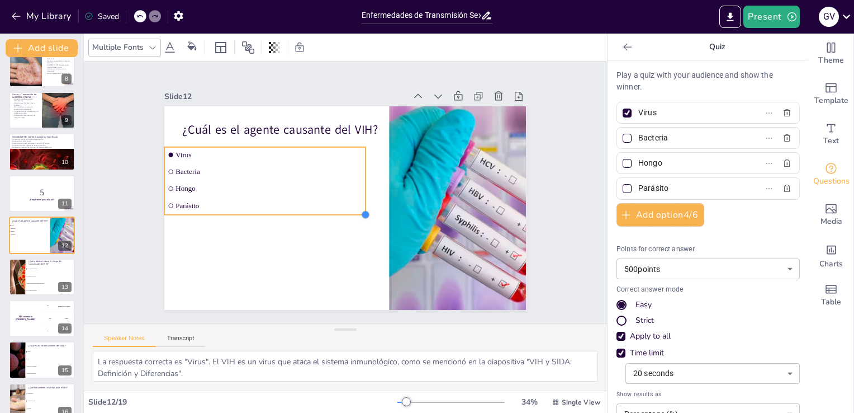
drag, startPoint x: 337, startPoint y: 202, endPoint x: 300, endPoint y: 209, distance: 38.0
click at [300, 209] on div "¿Cuál es el agente causante del VIH? Virus Bacteria Hongo Parásito" at bounding box center [345, 207] width 362 height 203
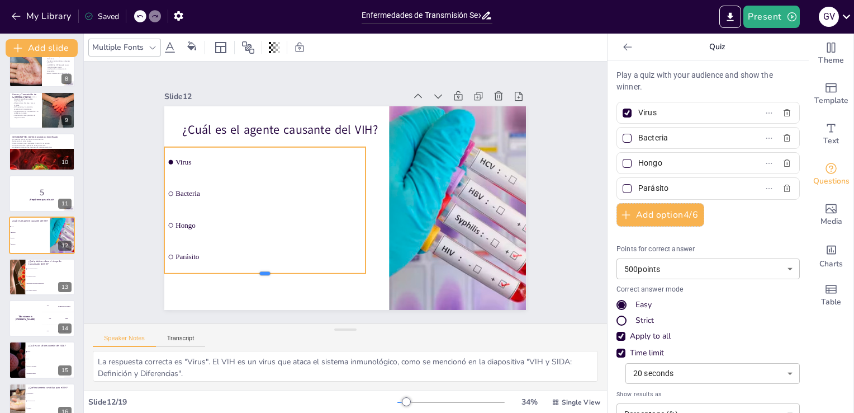
drag, startPoint x: 257, startPoint y: 211, endPoint x: 264, endPoint y: 270, distance: 59.1
click at [264, 270] on div at bounding box center [256, 269] width 201 height 30
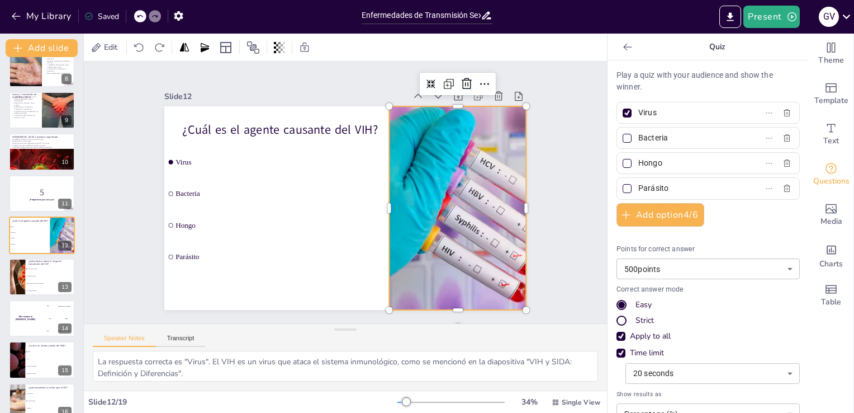
click at [437, 239] on div at bounding box center [481, 207] width 306 height 203
click at [49, 272] on button at bounding box center [48, 267] width 13 height 13
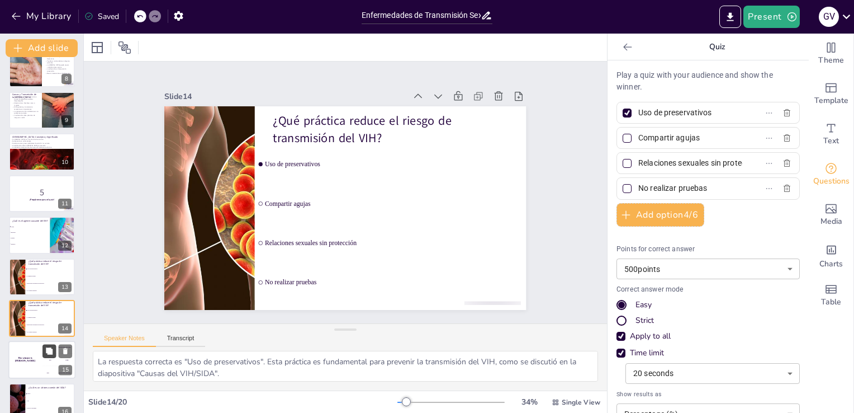
scroll to position [390, 0]
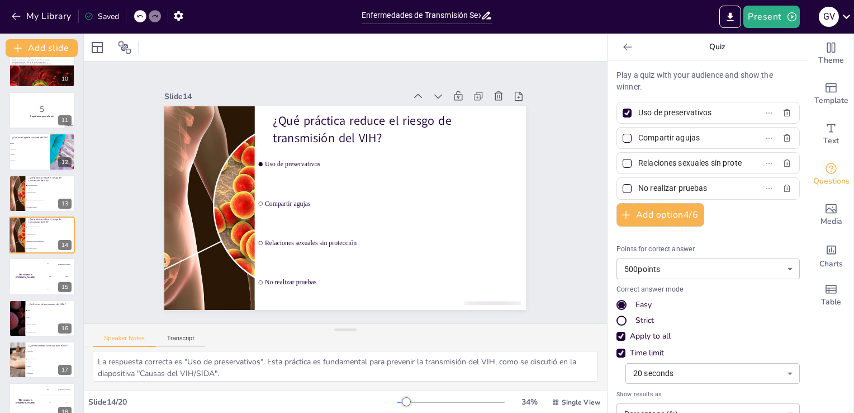
click at [141, 15] on icon at bounding box center [139, 16] width 7 height 7
click at [69, 225] on icon at bounding box center [65, 226] width 8 height 8
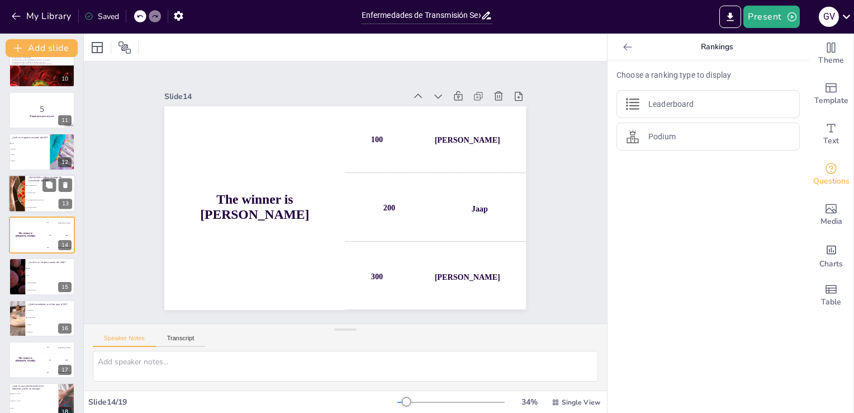
click at [34, 202] on li "Relaciones sexuales sin protección" at bounding box center [50, 199] width 50 height 7
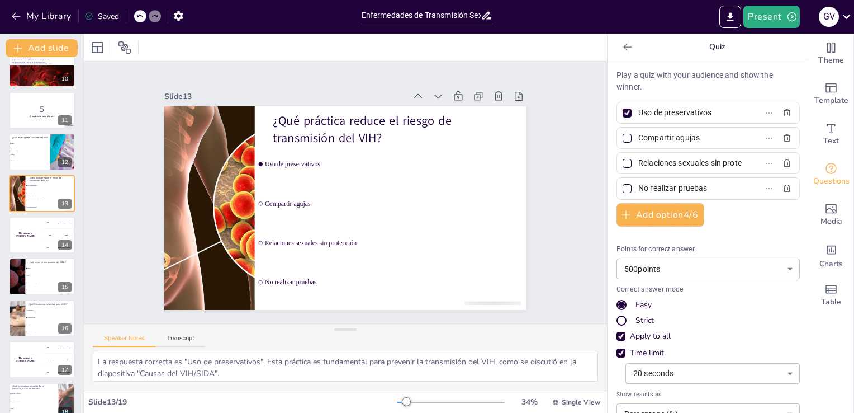
scroll to position [349, 0]
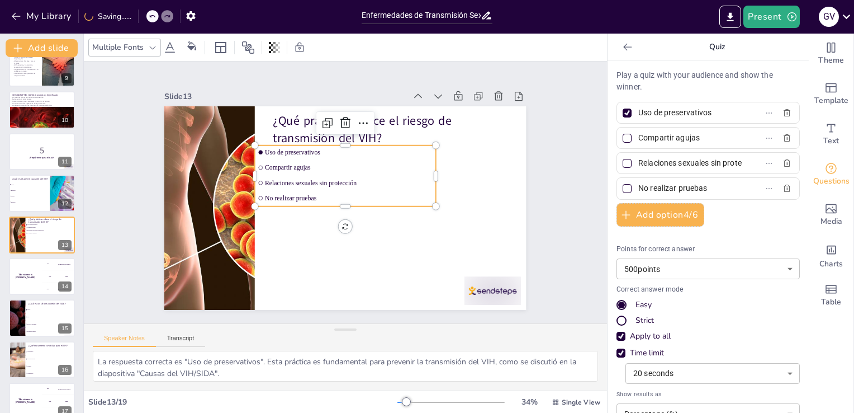
click at [312, 206] on div "¿Qué práctica reduce el riesgo de transmisión del VIH? Uso de preservativos Com…" at bounding box center [342, 207] width 396 height 274
click at [315, 206] on div at bounding box center [343, 211] width 181 height 28
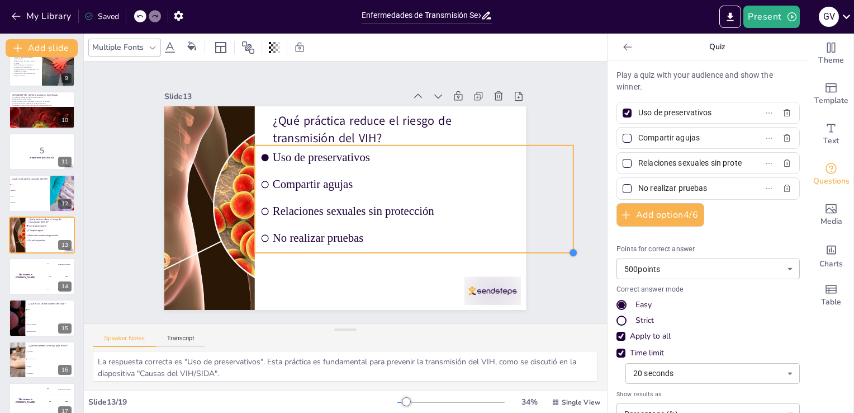
drag, startPoint x: 427, startPoint y: 203, endPoint x: 369, endPoint y: 249, distance: 73.6
click at [369, 249] on div "¿Qué práctica reduce el riesgo de transmisión del VIH? Uso de preservativos Com…" at bounding box center [342, 207] width 396 height 274
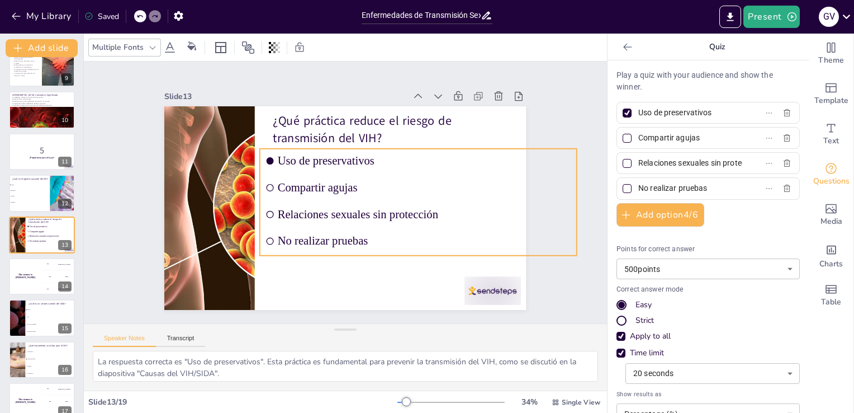
drag, startPoint x: 401, startPoint y: 246, endPoint x: 406, endPoint y: 249, distance: 6.0
click at [406, 249] on ul "Uso de preservativos Compartir agujas Relaciones sexuales sin protección No rea…" at bounding box center [417, 209] width 326 height 139
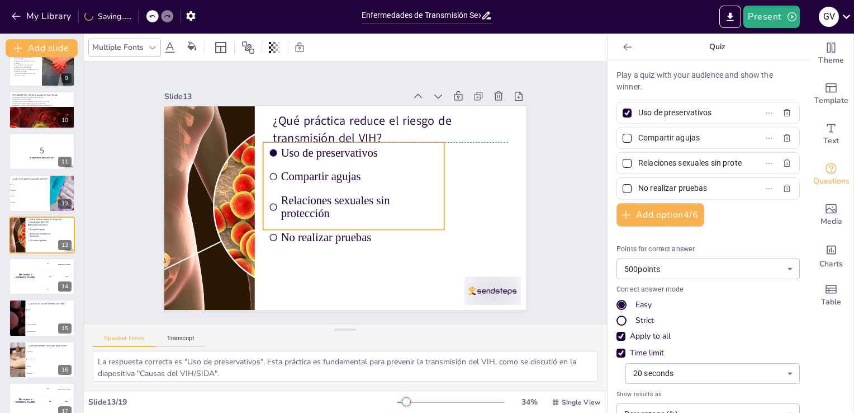
click at [411, 126] on div "¿Qué práctica reduce el riesgo de transmisión del VIH? Uso de preservativos Com…" at bounding box center [354, 107] width 360 height 38
click at [411, 247] on div at bounding box center [343, 208] width 381 height 240
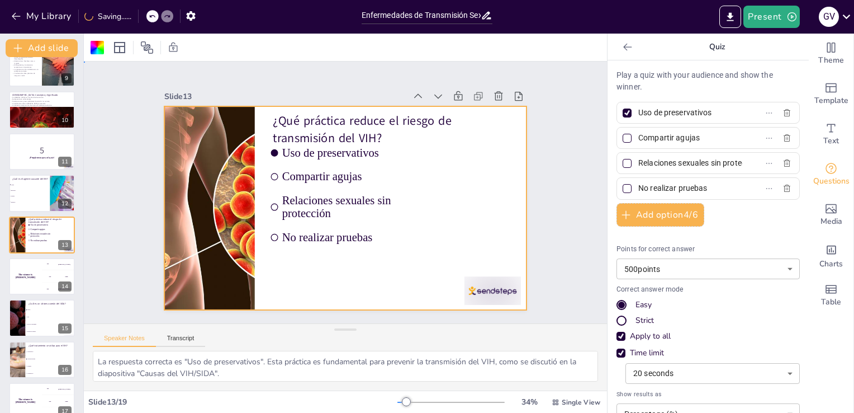
click at [411, 247] on div at bounding box center [338, 206] width 413 height 333
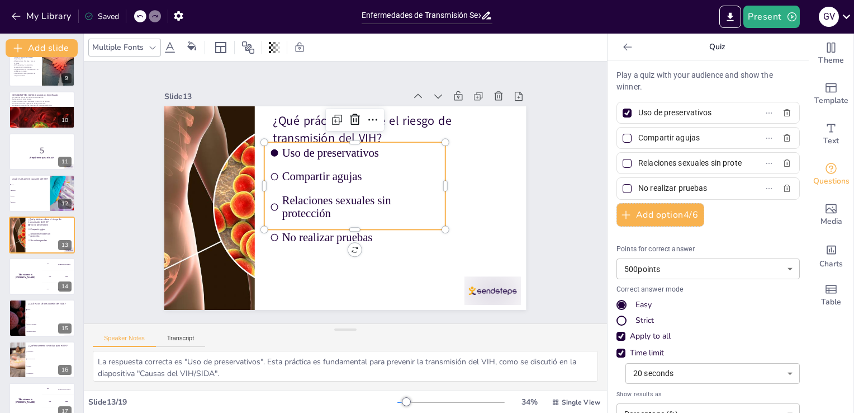
click at [372, 220] on ul "Uso de preservativos Compartir agujas Relaciones sexuales sin protección No rea…" at bounding box center [356, 187] width 195 height 123
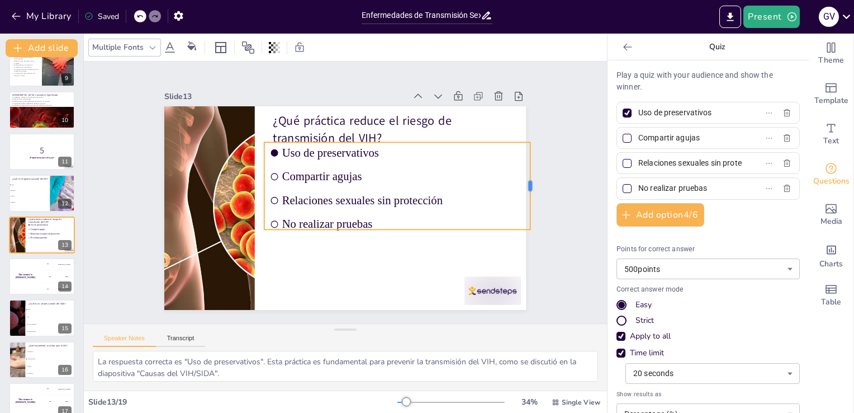
drag, startPoint x: 437, startPoint y: 179, endPoint x: 494, endPoint y: 187, distance: 57.6
click at [525, 187] on div at bounding box center [534, 206] width 18 height 88
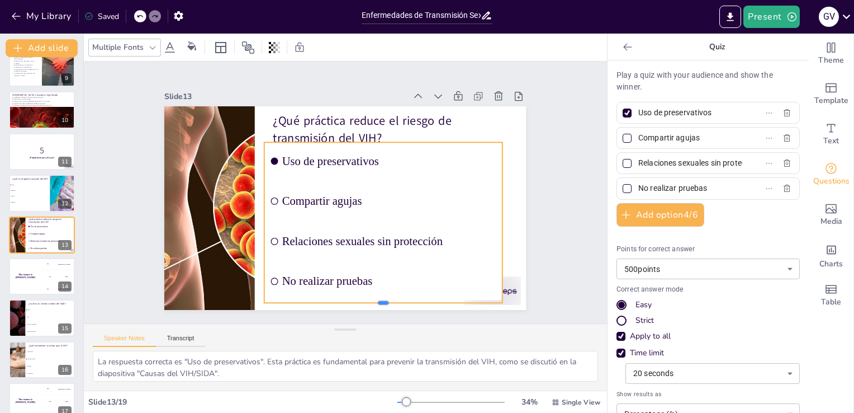
drag, startPoint x: 373, startPoint y: 225, endPoint x: 414, endPoint y: 299, distance: 84.8
click at [414, 299] on div at bounding box center [372, 310] width 238 height 34
click at [491, 221] on li "Relaciones sexuales sin protección" at bounding box center [378, 245] width 240 height 63
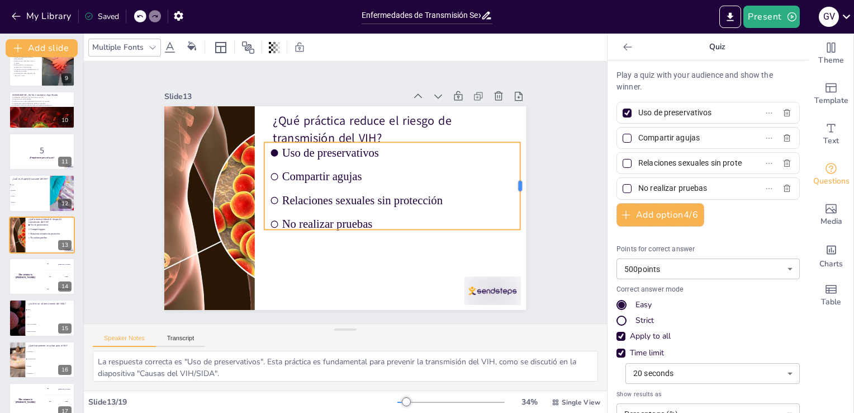
drag, startPoint x: 438, startPoint y: 182, endPoint x: 513, endPoint y: 201, distance: 76.7
click at [515, 201] on div at bounding box center [524, 205] width 18 height 88
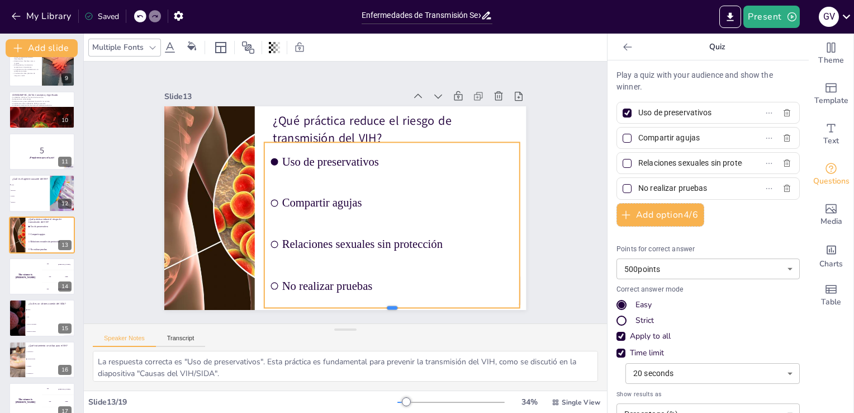
drag, startPoint x: 388, startPoint y: 227, endPoint x: 418, endPoint y: 304, distance: 82.3
click at [418, 304] on div at bounding box center [379, 316] width 255 height 35
click at [555, 156] on div "Slide 1 Enfermedades de Transmisión Sexual: VIH, SIDA, [MEDICAL_DATA] y [MEDICA…" at bounding box center [345, 192] width 523 height 262
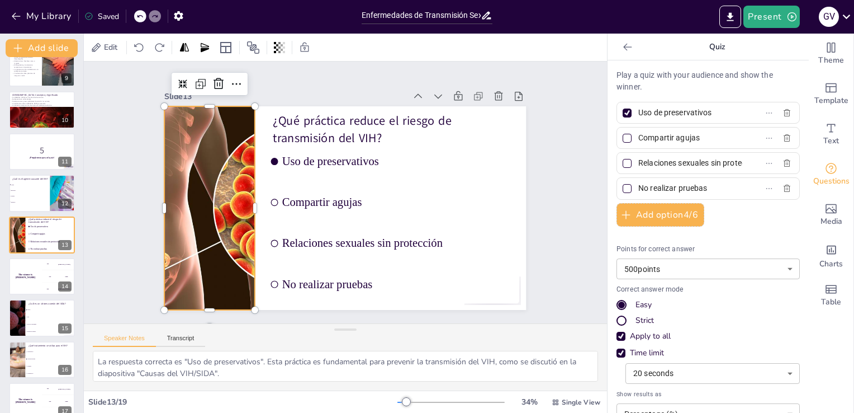
click at [175, 188] on div at bounding box center [208, 194] width 381 height 240
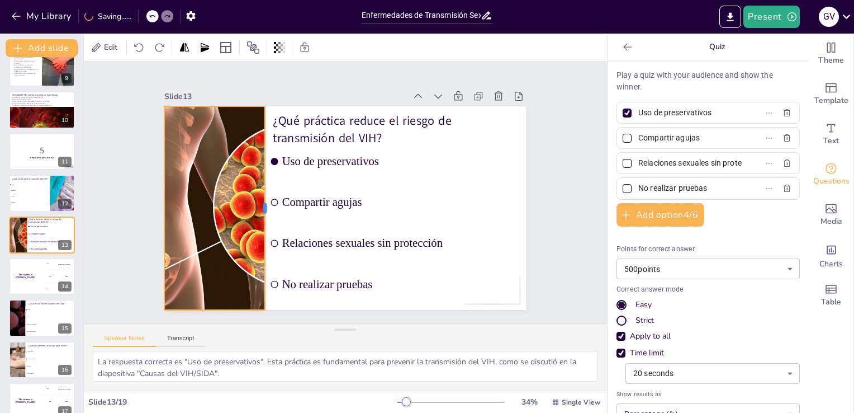
drag, startPoint x: 247, startPoint y: 202, endPoint x: 257, endPoint y: 207, distance: 11.2
click at [257, 207] on div at bounding box center [268, 199] width 30 height 203
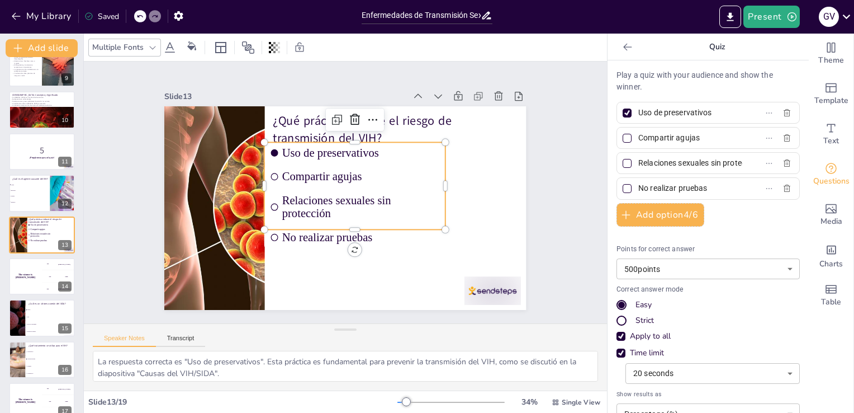
click at [315, 211] on ul "Uso de preservativos Compartir agujas Relaciones sexuales sin protección No rea…" at bounding box center [355, 187] width 189 height 106
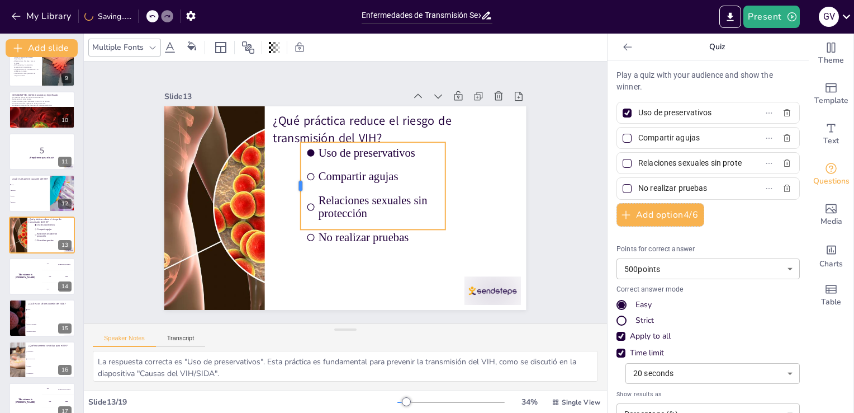
drag, startPoint x: 255, startPoint y: 181, endPoint x: 292, endPoint y: 185, distance: 37.7
click at [292, 185] on div at bounding box center [296, 185] width 9 height 87
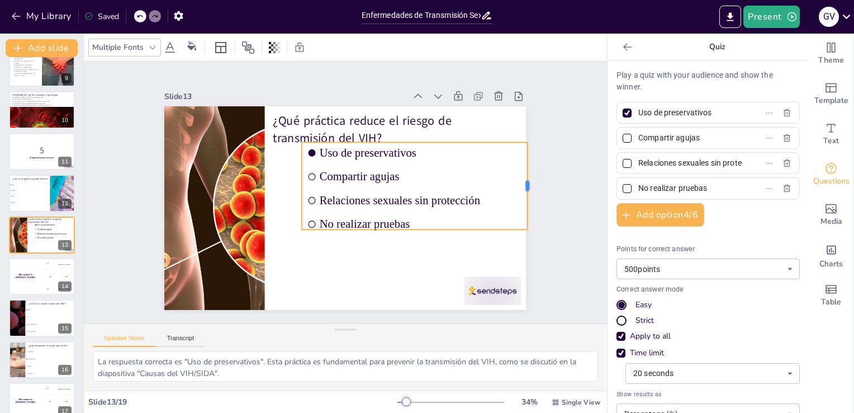
drag, startPoint x: 440, startPoint y: 182, endPoint x: 519, endPoint y: 191, distance: 79.3
click at [523, 191] on div at bounding box center [532, 206] width 18 height 88
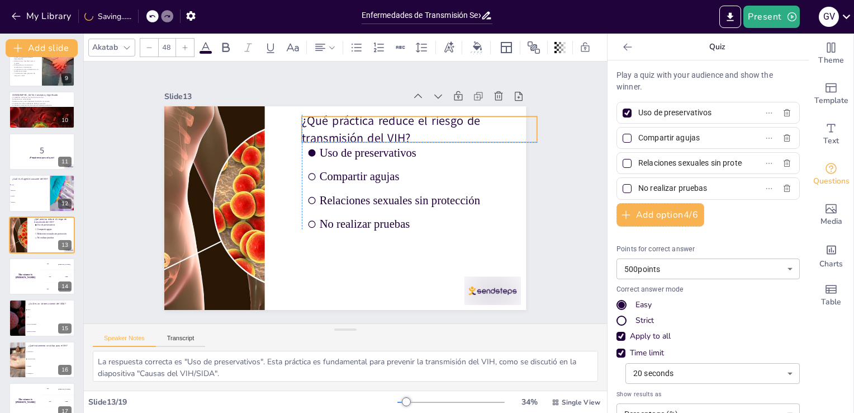
drag, startPoint x: 334, startPoint y: 117, endPoint x: 363, endPoint y: 116, distance: 29.1
click at [363, 116] on p "¿Qué práctica reduce el riesgo de transmisión del VIH?" at bounding box center [441, 174] width 220 height 147
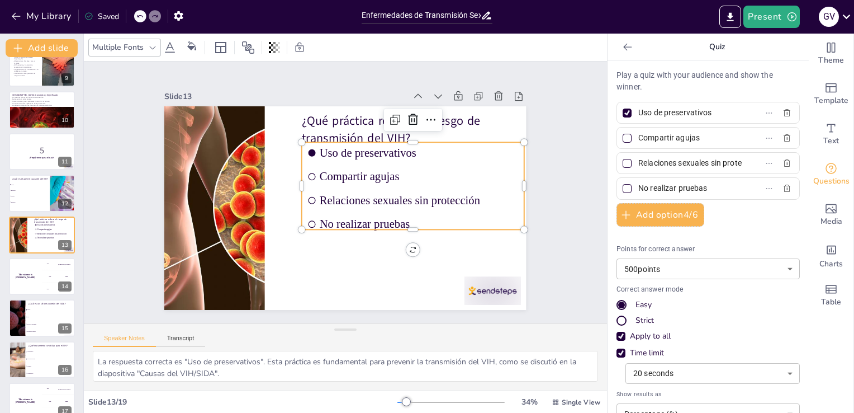
click at [390, 214] on ul "Uso de preservativos Compartir agujas Relaciones sexuales sin protección No rea…" at bounding box center [414, 193] width 230 height 110
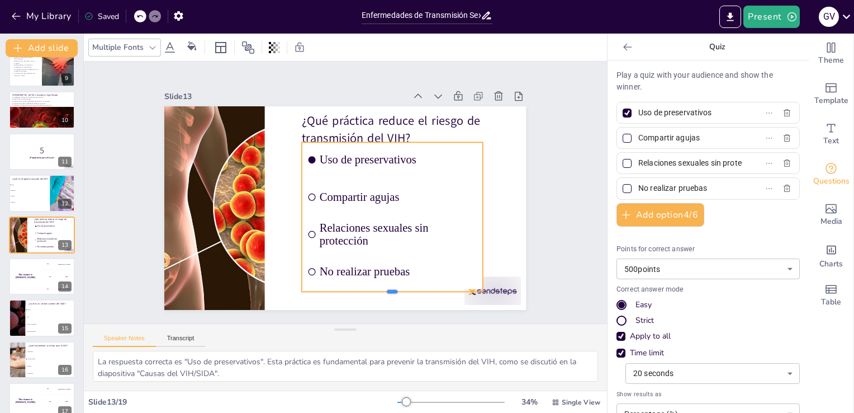
drag, startPoint x: 385, startPoint y: 225, endPoint x: 398, endPoint y: 287, distance: 63.5
click at [398, 287] on div at bounding box center [381, 300] width 181 height 28
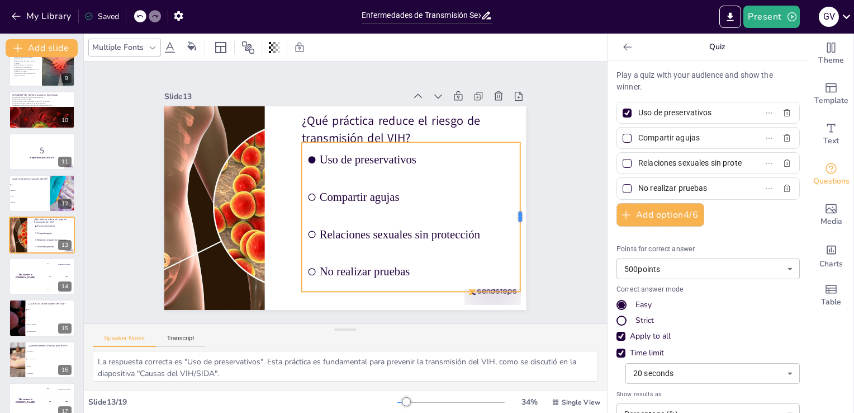
drag, startPoint x: 477, startPoint y: 215, endPoint x: 514, endPoint y: 222, distance: 38.2
click at [520, 222] on div at bounding box center [524, 216] width 9 height 149
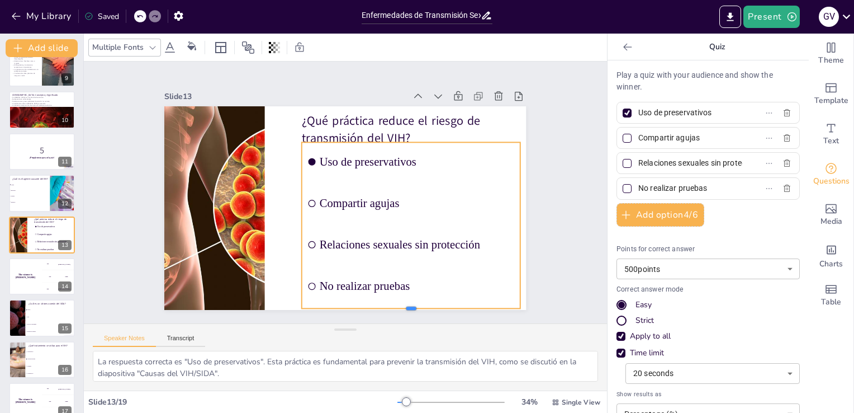
drag, startPoint x: 402, startPoint y: 288, endPoint x: 407, endPoint y: 305, distance: 17.4
click at [407, 305] on div at bounding box center [398, 319] width 218 height 32
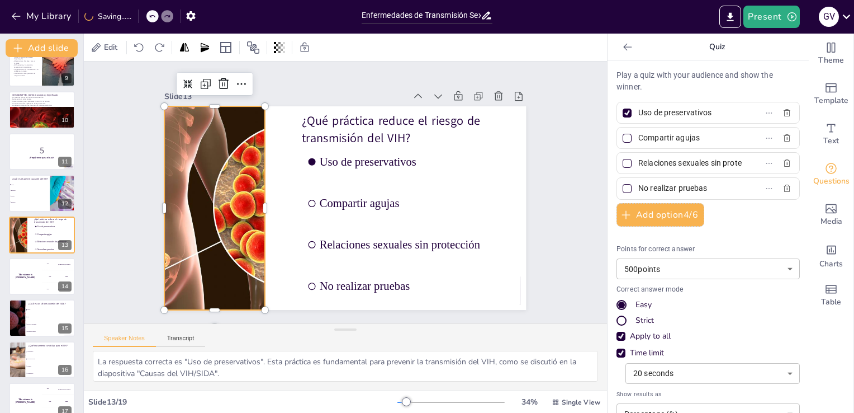
click at [239, 191] on div at bounding box center [208, 193] width 381 height 240
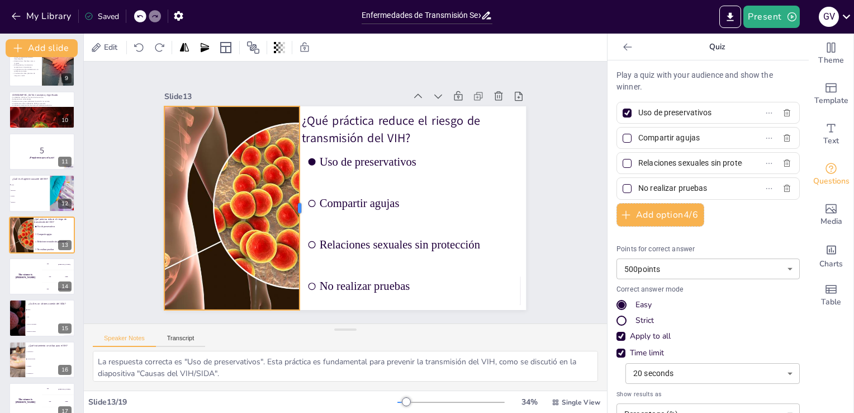
drag, startPoint x: 259, startPoint y: 202, endPoint x: 294, endPoint y: 216, distance: 38.1
click at [294, 216] on div at bounding box center [303, 203] width 30 height 203
drag, startPoint x: 20, startPoint y: 256, endPoint x: 35, endPoint y: 282, distance: 29.5
click at [35, 282] on div "Enfermedades de Transmisión Sexual: VIH, SIDA, [MEDICAL_DATA] y [MEDICAL_DATA] …" at bounding box center [41, 109] width 83 height 785
click at [35, 282] on div "The winner is [PERSON_NAME]" at bounding box center [25, 276] width 34 height 38
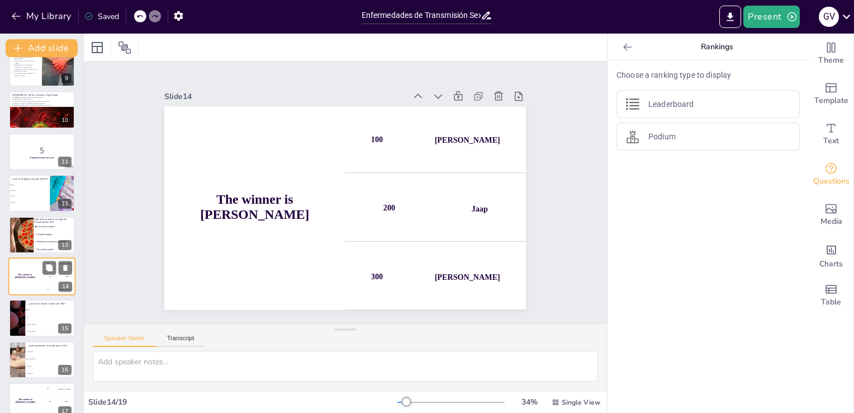
scroll to position [390, 0]
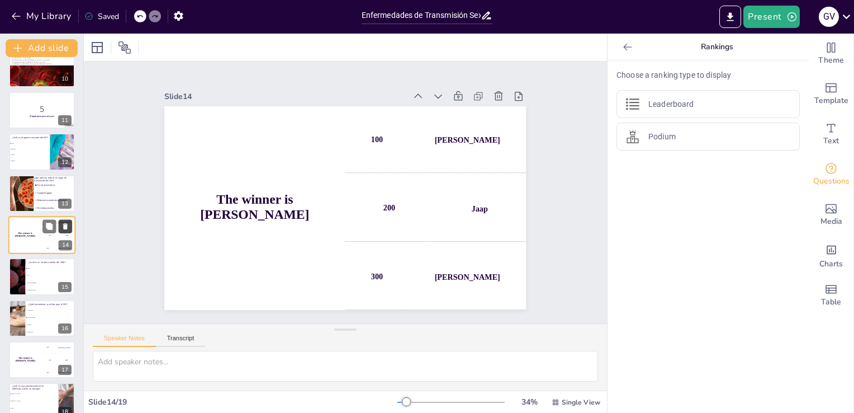
click at [63, 227] on icon at bounding box center [65, 226] width 8 height 8
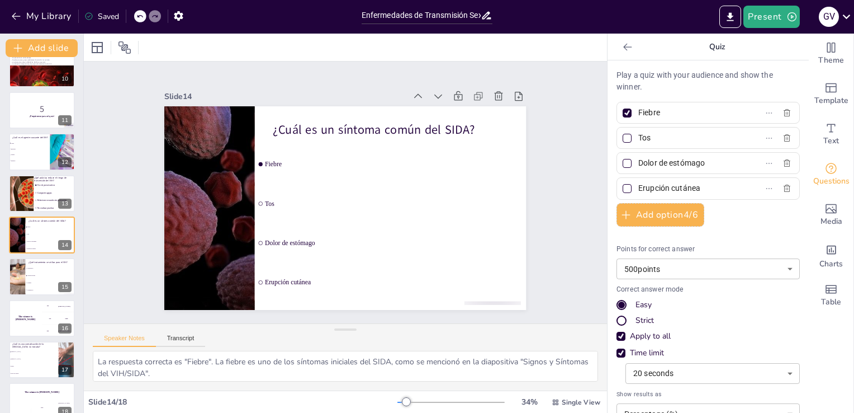
scroll to position [406, 0]
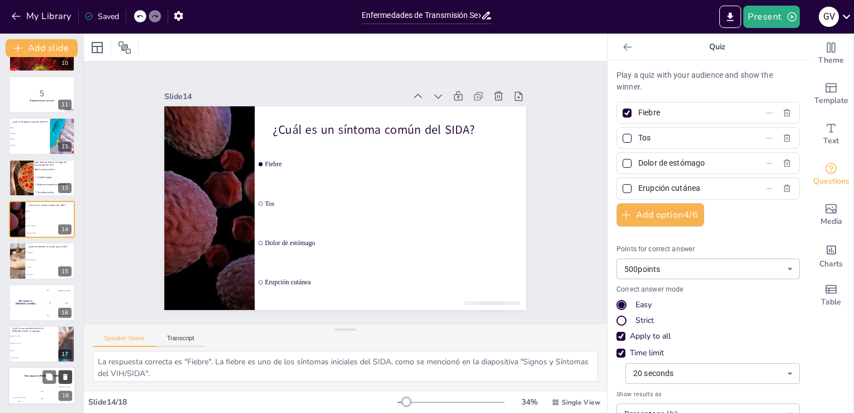
click at [65, 374] on icon at bounding box center [65, 377] width 4 height 6
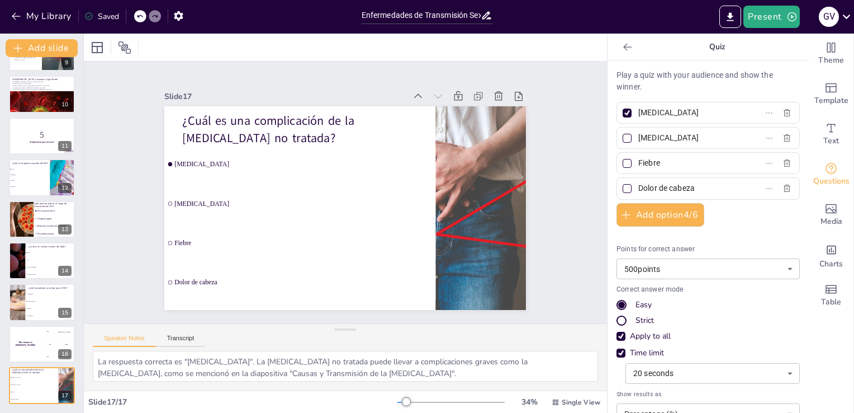
scroll to position [364, 0]
click at [65, 335] on icon at bounding box center [65, 335] width 4 height 6
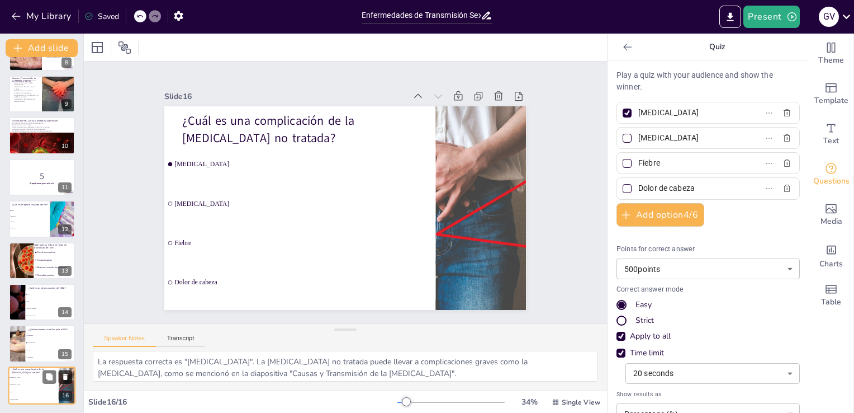
scroll to position [323, 0]
click at [38, 312] on li "Erupción cutánea" at bounding box center [50, 315] width 50 height 7
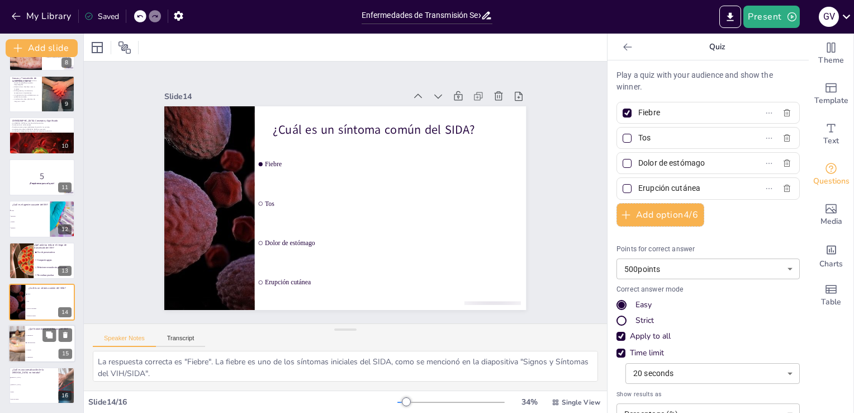
click at [41, 339] on li "Antirretrovirales" at bounding box center [50, 342] width 50 height 7
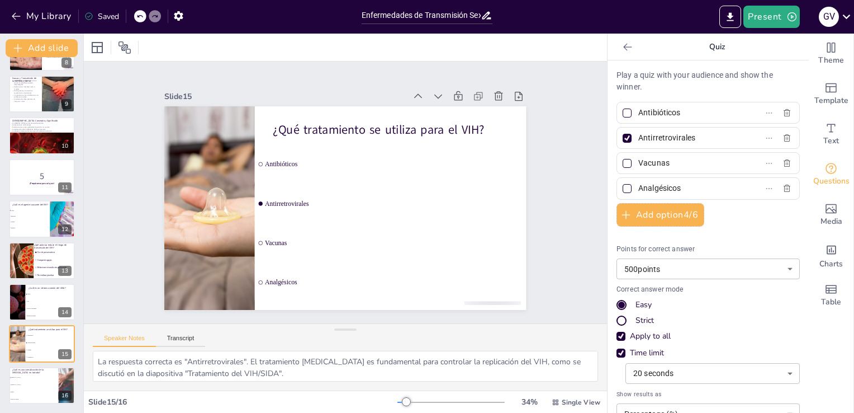
scroll to position [0, 0]
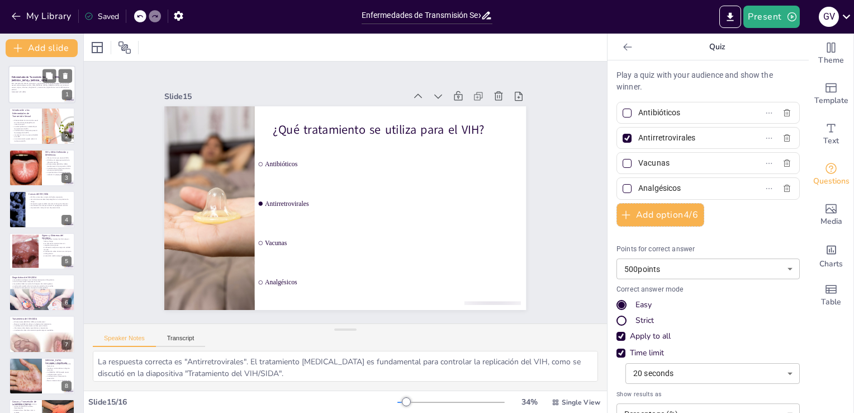
click at [30, 88] on p "Esta presentación aborda conceptos y significados de las enfermedades de transm…" at bounding box center [42, 86] width 60 height 8
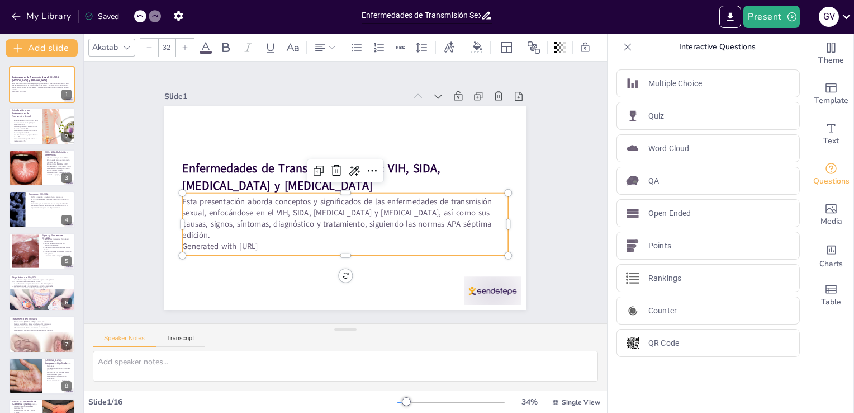
click at [391, 248] on div "Esta presentación aborda conceptos y significados de las enfermedades de transm…" at bounding box center [345, 224] width 325 height 63
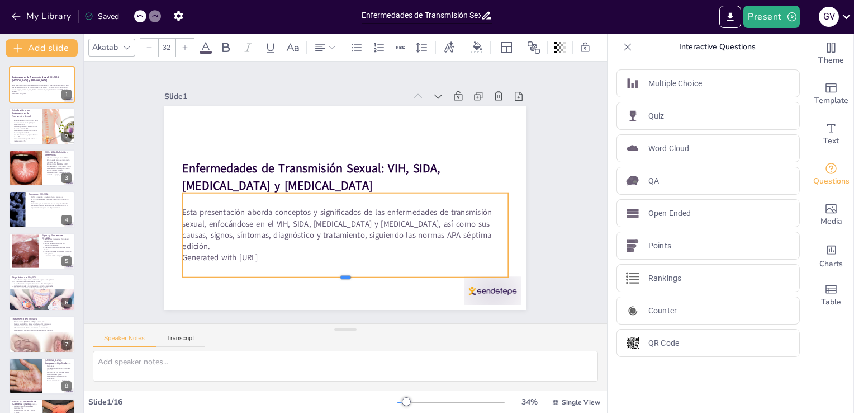
drag, startPoint x: 335, startPoint y: 252, endPoint x: 380, endPoint y: 270, distance: 48.2
click at [380, 277] on div at bounding box center [345, 281] width 325 height 9
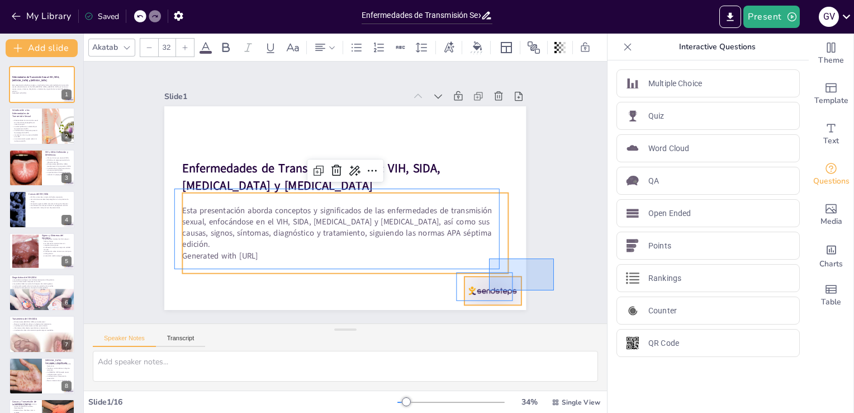
drag, startPoint x: 554, startPoint y: 258, endPoint x: 487, endPoint y: 291, distance: 74.0
click at [487, 291] on div "Slide 1 Enfermedades de Transmisión Sexual: VIH, SIDA, [MEDICAL_DATA] y [MEDICA…" at bounding box center [345, 192] width 523 height 262
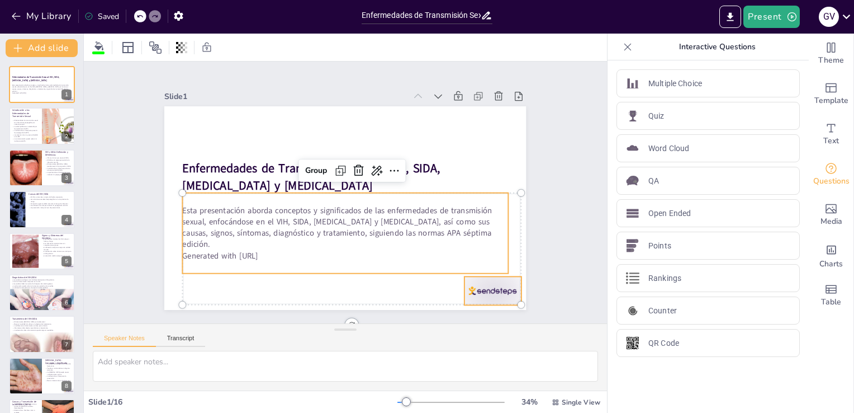
click at [487, 291] on div at bounding box center [493, 290] width 56 height 29
click at [476, 288] on div at bounding box center [481, 305] width 59 height 34
click at [575, 257] on div "Slide 1 Enfermedades de Transmisión Sexual: VIH, SIDA, [MEDICAL_DATA] y [MEDICA…" at bounding box center [346, 192] width 548 height 315
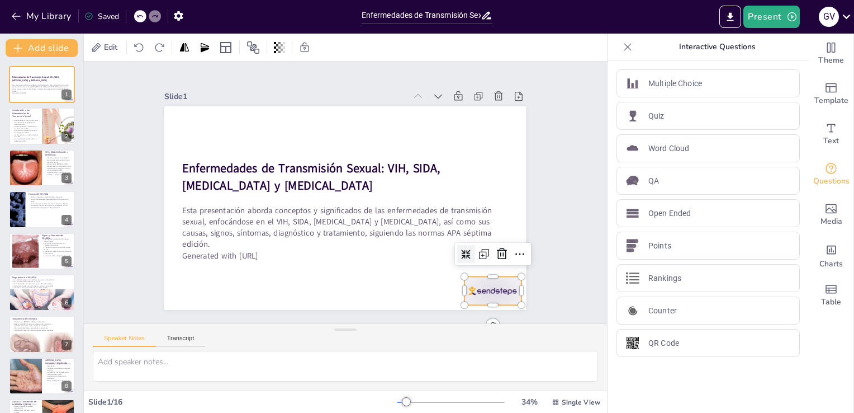
click at [498, 296] on div at bounding box center [481, 305] width 59 height 34
